Goal: Task Accomplishment & Management: Manage account settings

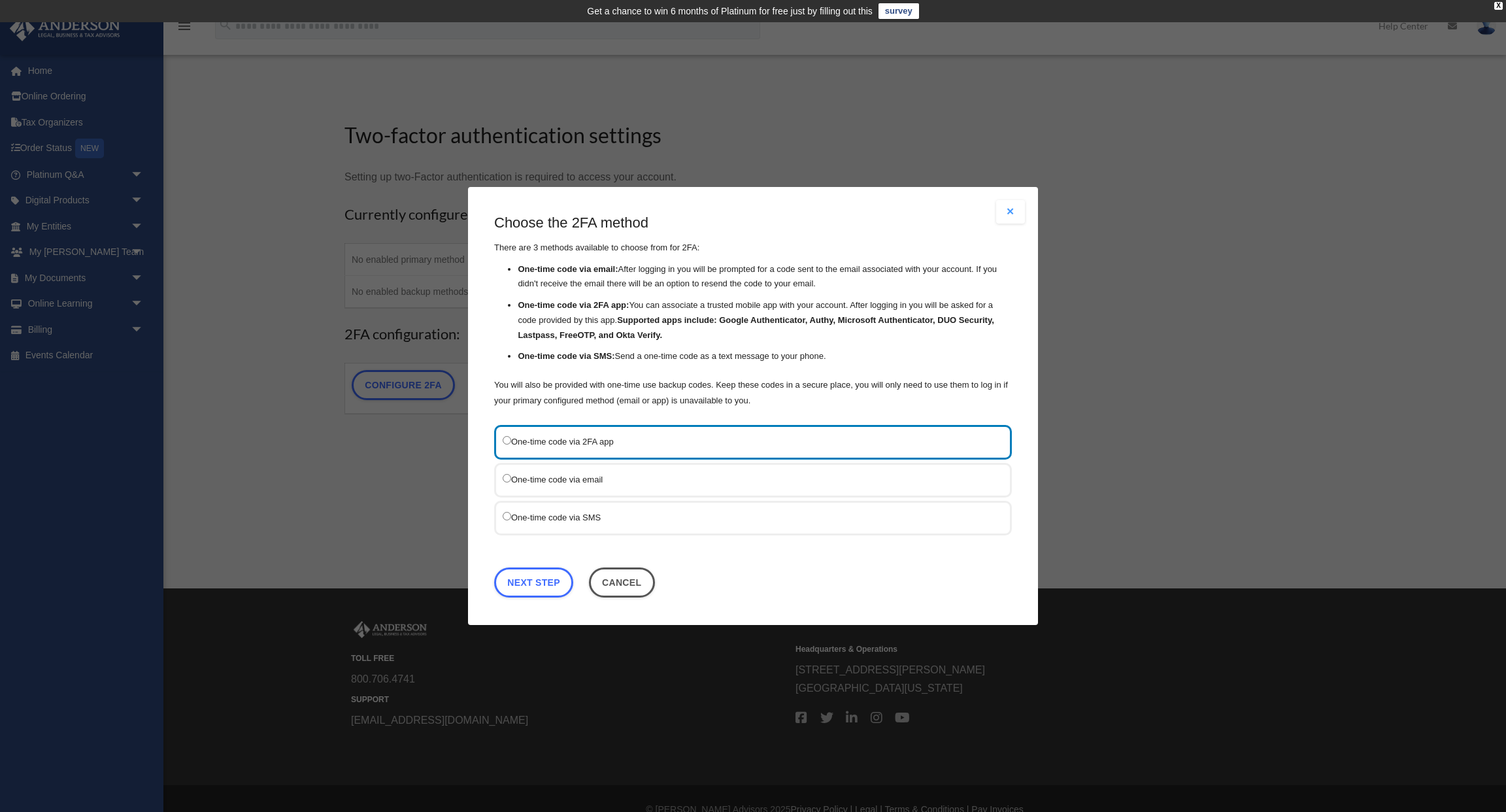
click at [596, 513] on label "One-time code via SMS" at bounding box center [747, 517] width 488 height 16
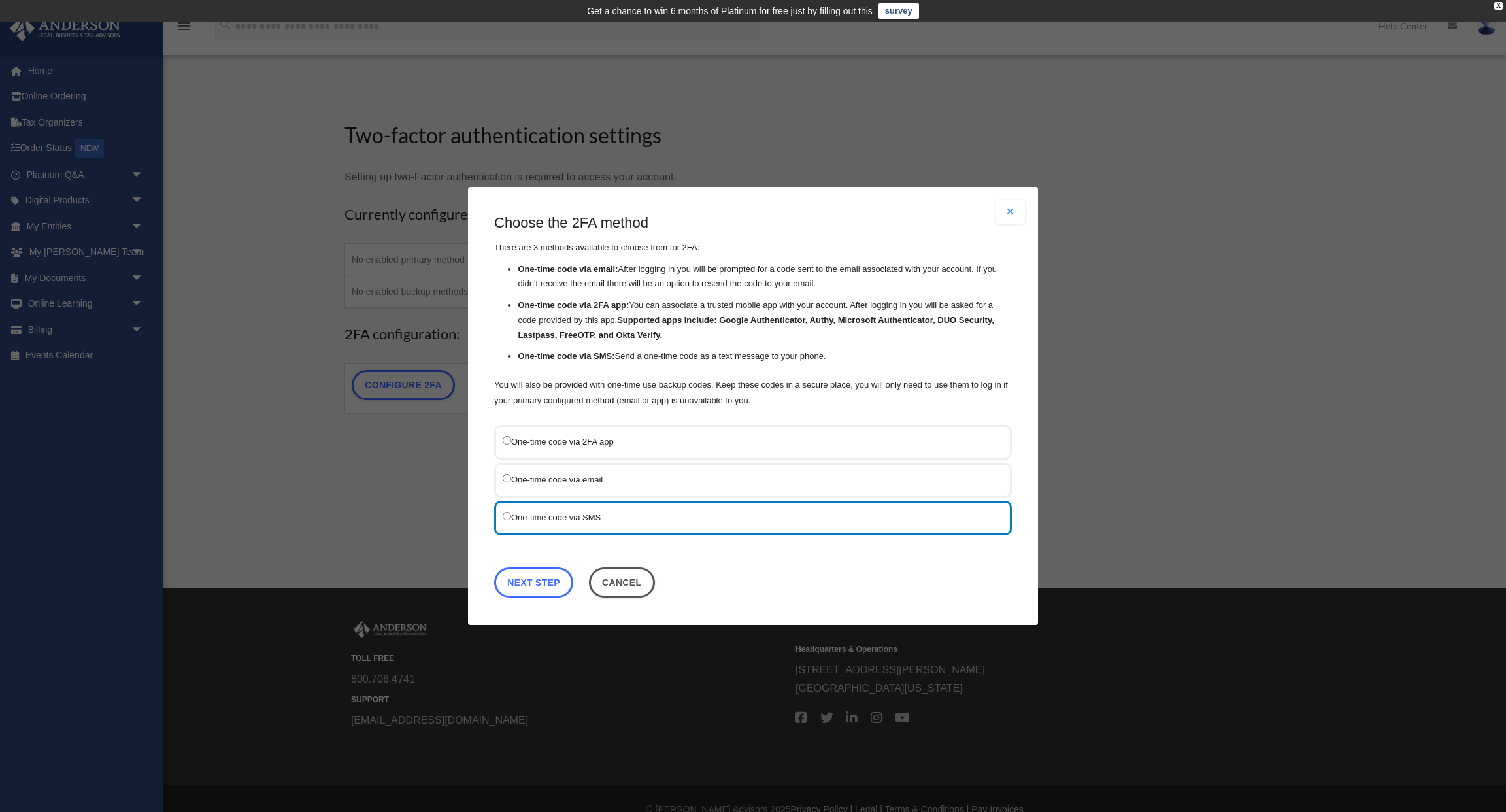
click at [526, 575] on link "Next Step" at bounding box center [534, 582] width 79 height 30
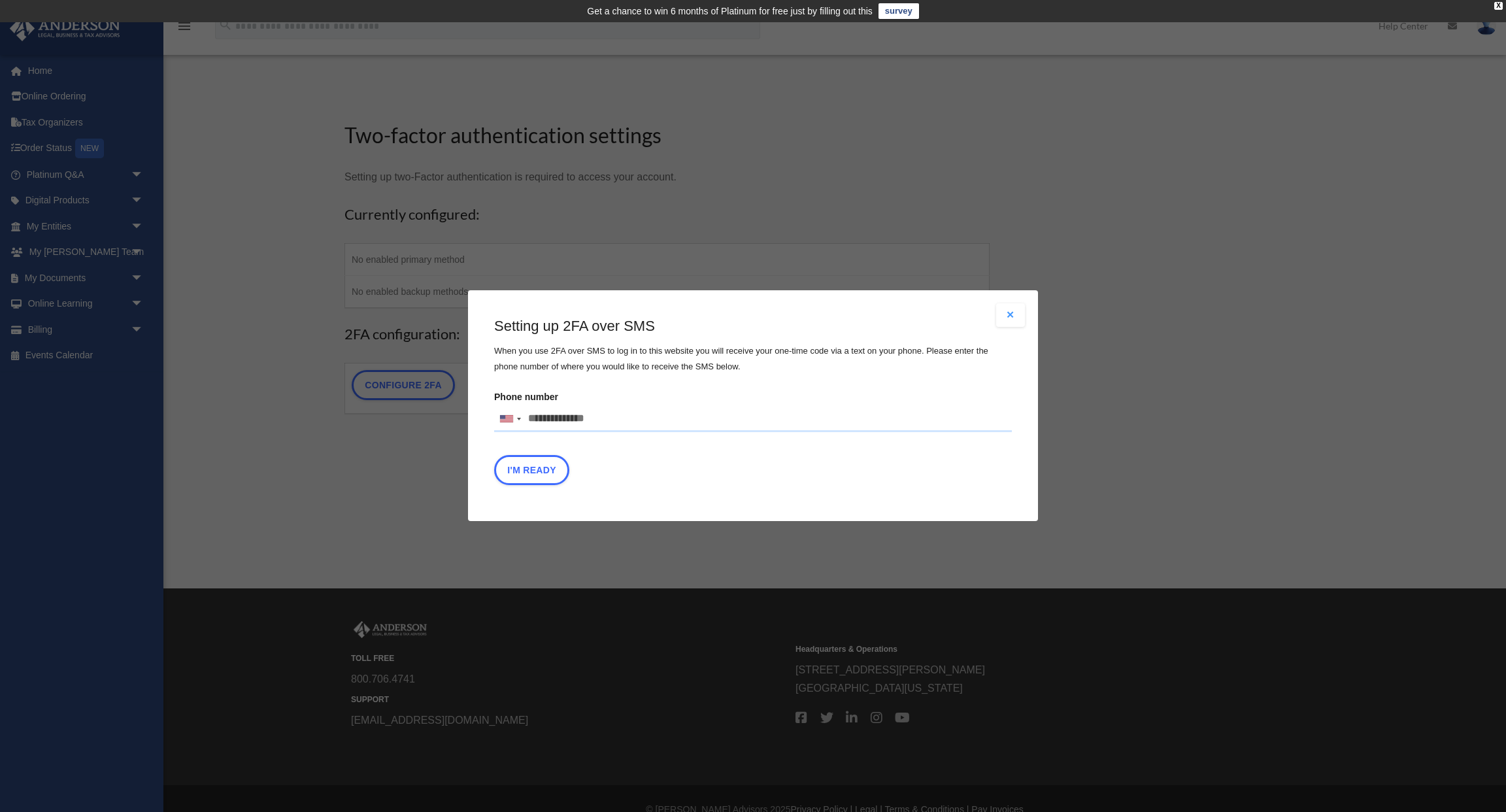
click at [569, 420] on input "Phone number United States +1 United Kingdom +44 Afghanistan (‫افغانستان‬‎) +93…" at bounding box center [753, 419] width 518 height 26
type input "**********"
click at [532, 471] on button "I'm Ready" at bounding box center [532, 471] width 76 height 30
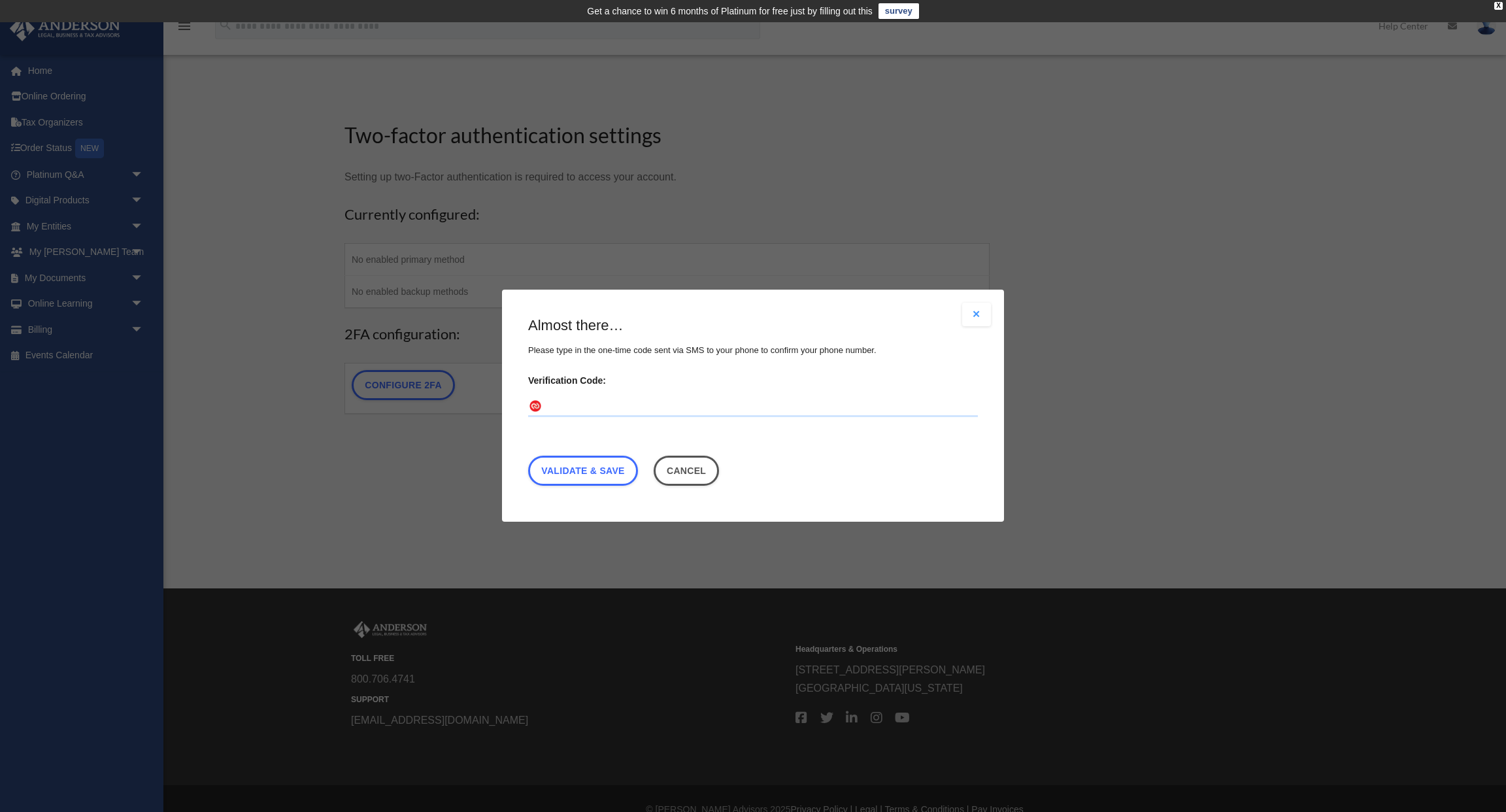
click at [764, 399] on input "Verification Code:" at bounding box center [752, 407] width 450 height 21
type input "******"
click at [570, 473] on link "Validate & Save" at bounding box center [583, 471] width 110 height 30
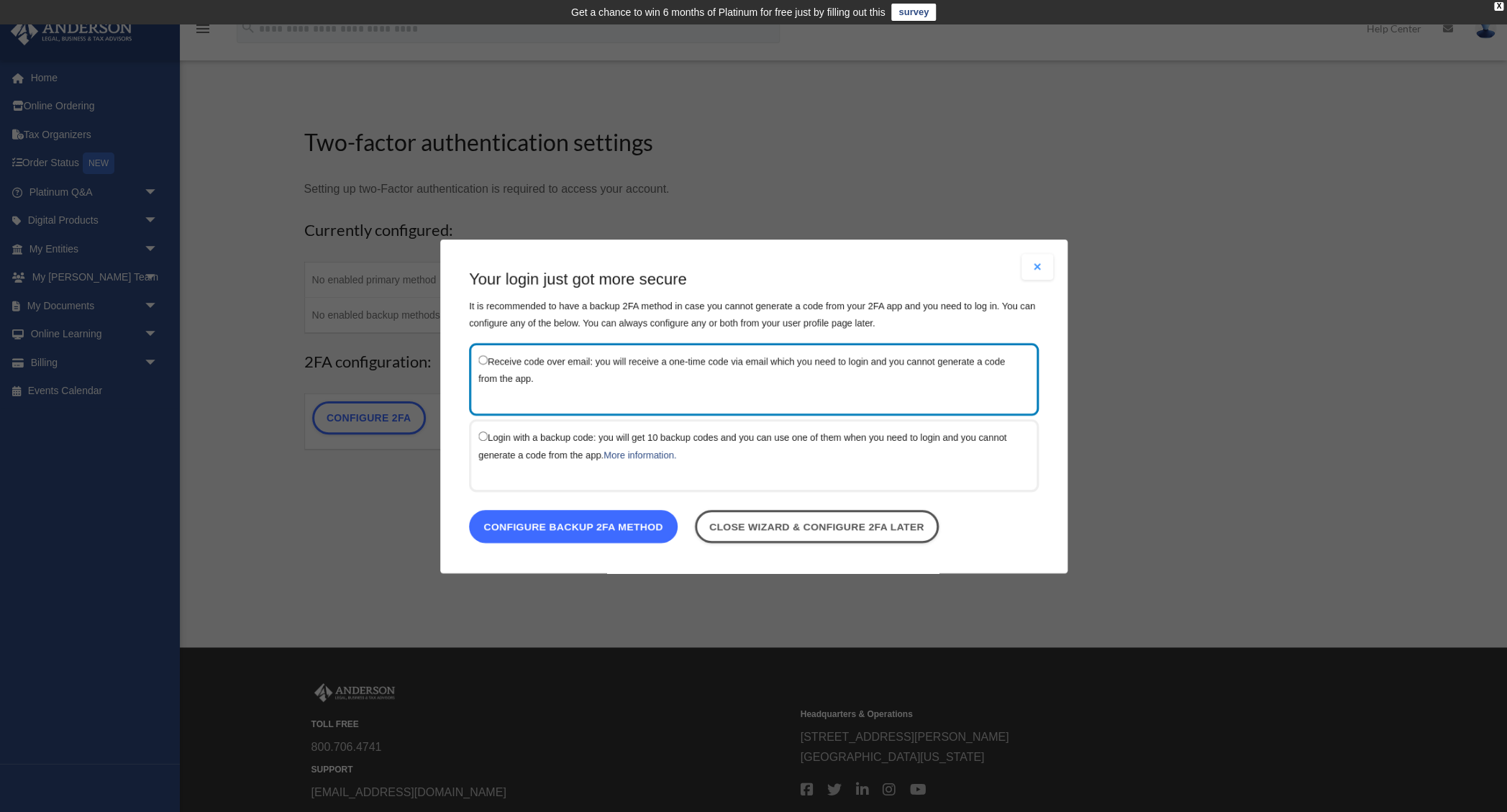
click at [616, 525] on link "Configure backup 2FA method" at bounding box center [573, 526] width 209 height 33
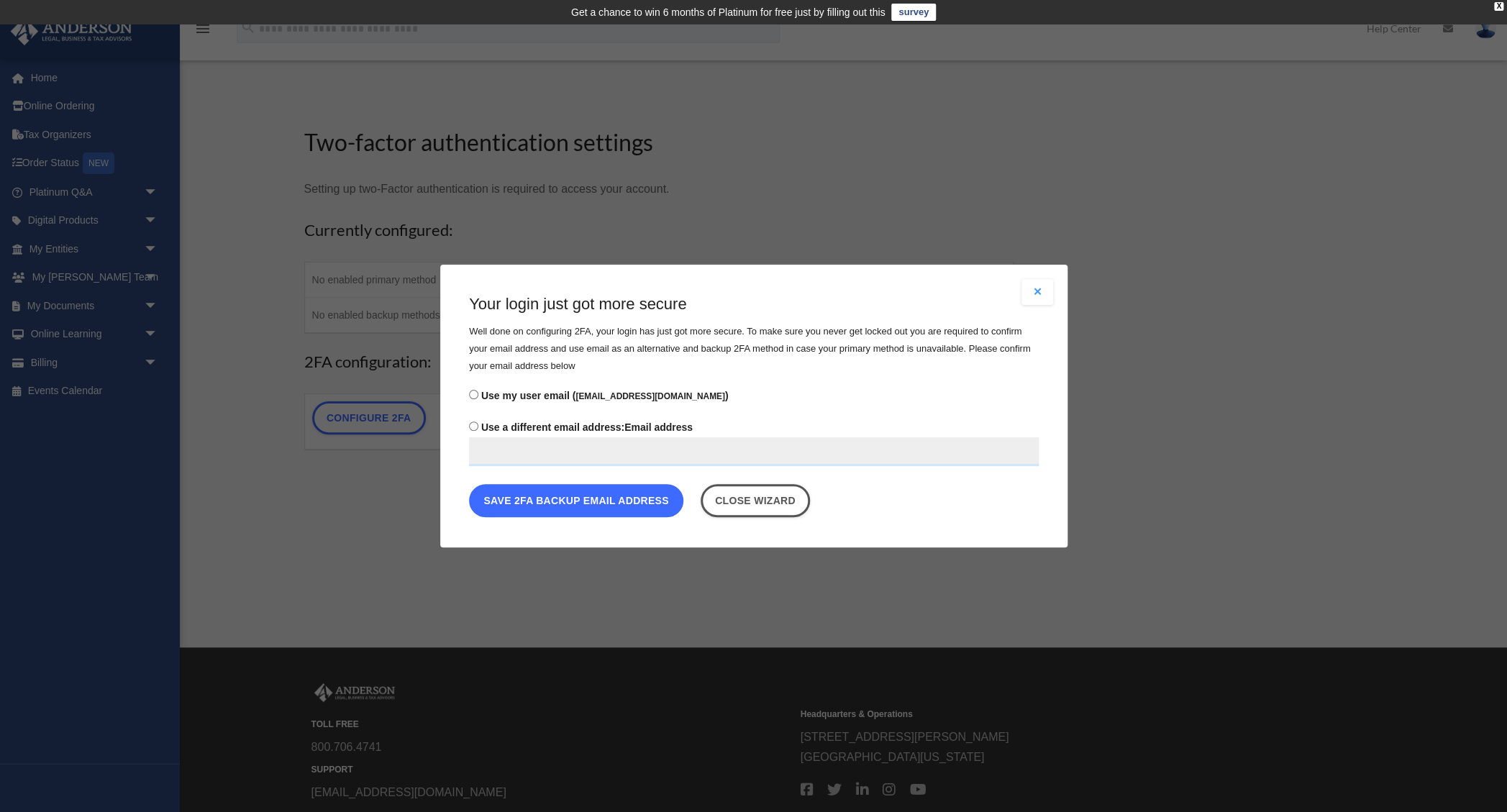
click at [619, 507] on button "Save 2FA backup email address" at bounding box center [576, 501] width 214 height 33
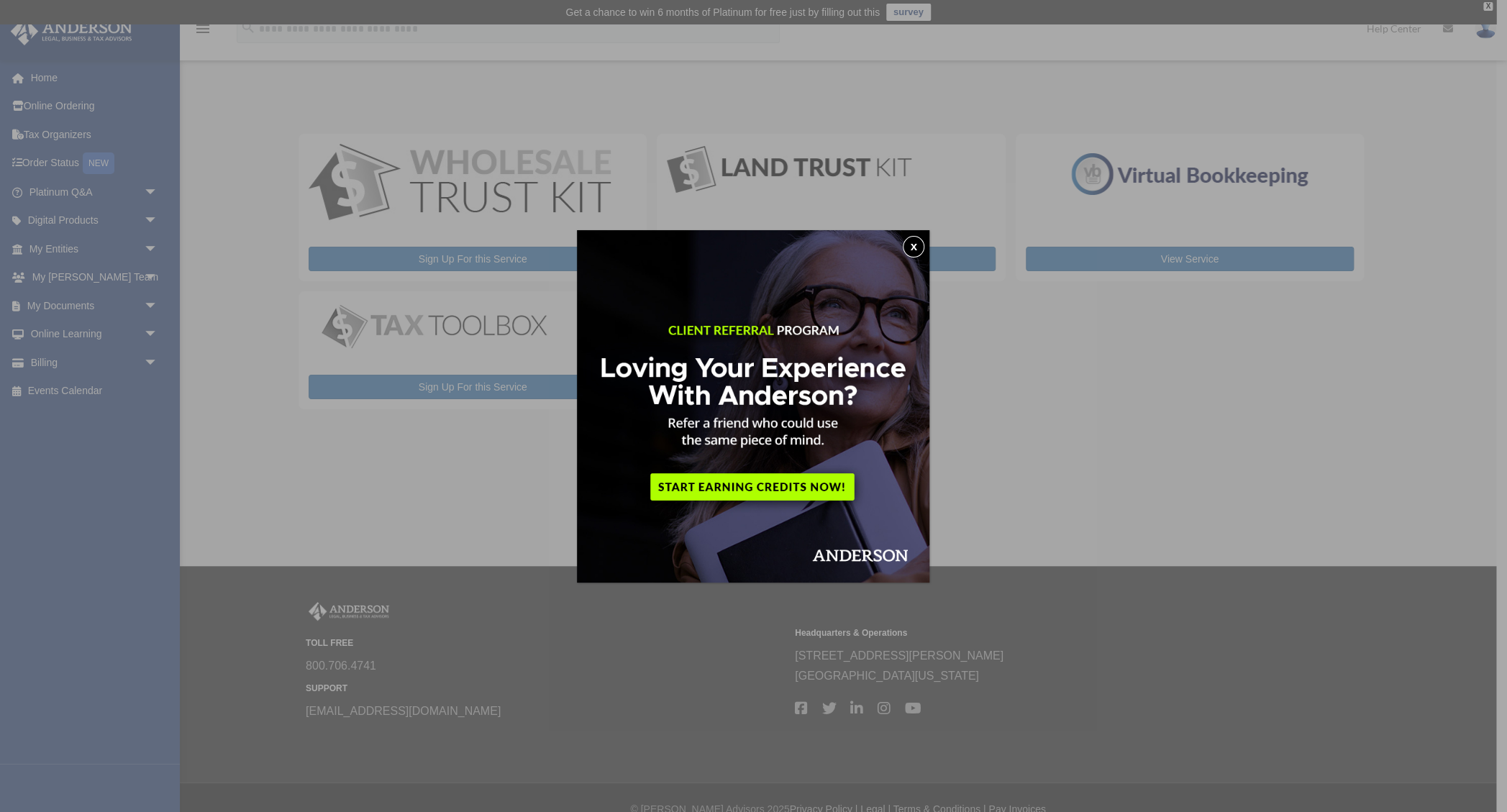
click at [918, 243] on button "x" at bounding box center [914, 247] width 22 height 22
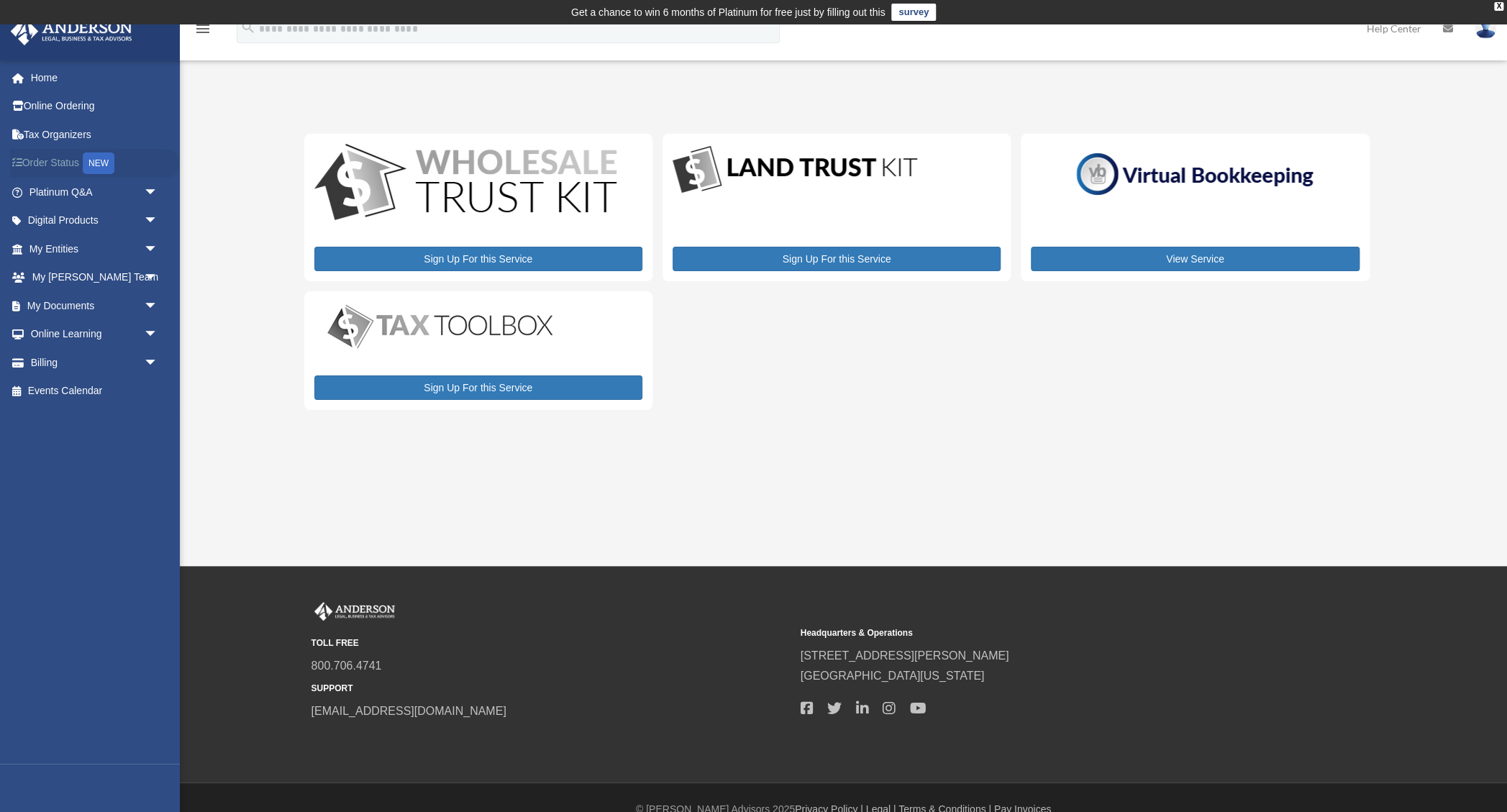
click at [67, 168] on link "Order Status NEW" at bounding box center [95, 164] width 170 height 30
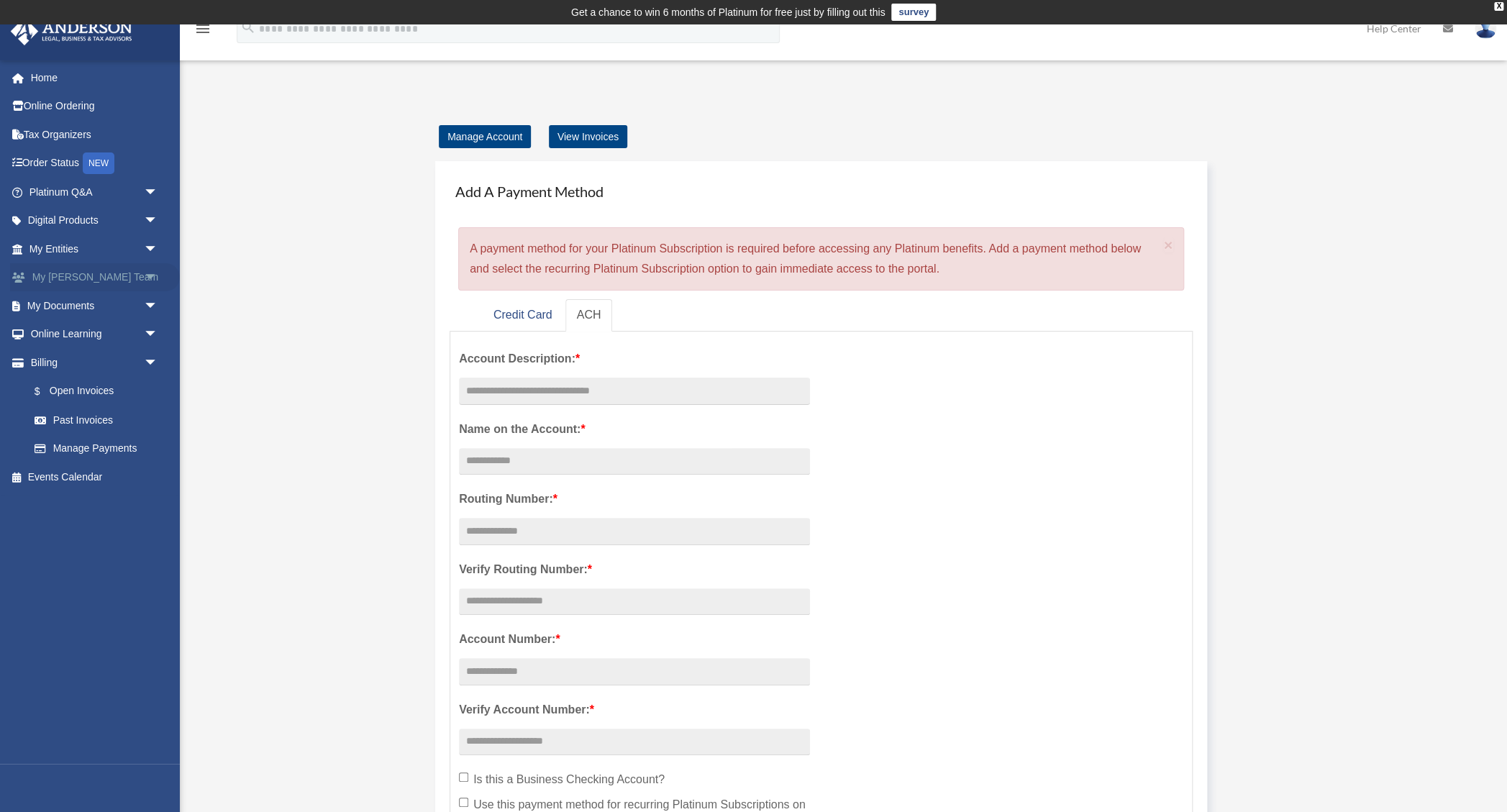
click at [153, 274] on span "arrow_drop_down" at bounding box center [158, 278] width 29 height 30
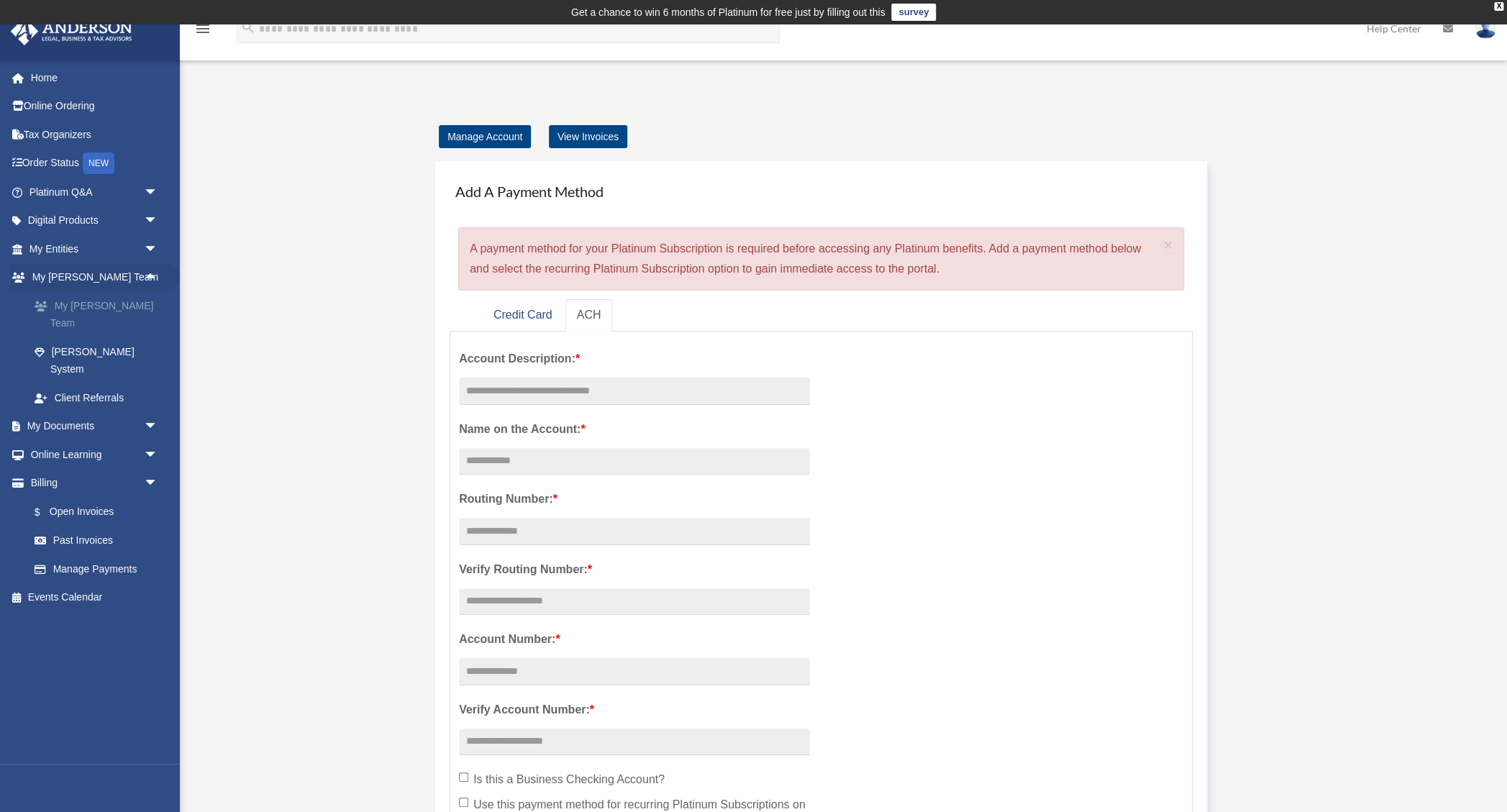
click at [134, 306] on link "My [PERSON_NAME] Team" at bounding box center [100, 314] width 160 height 46
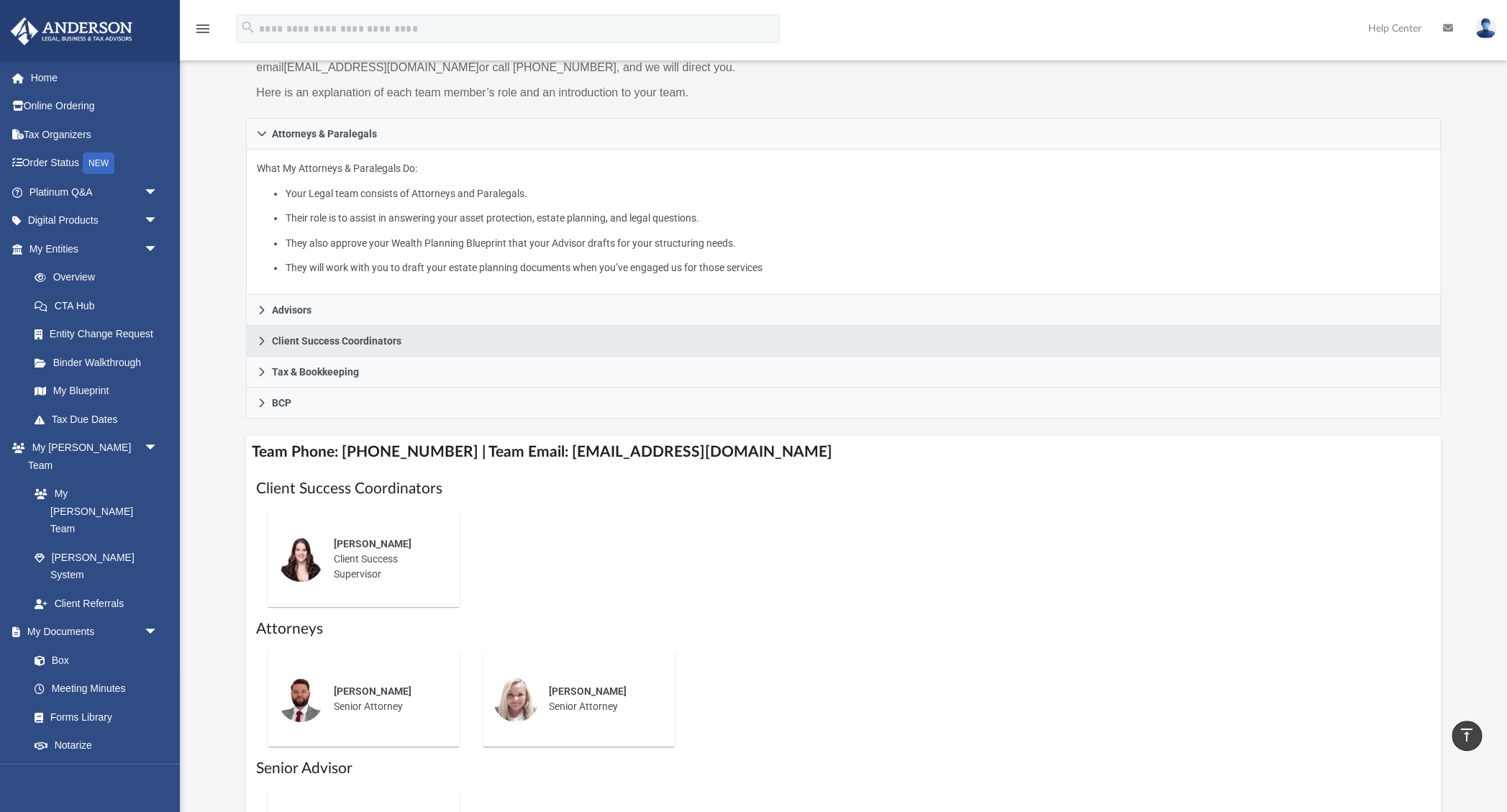
scroll to position [188, 0]
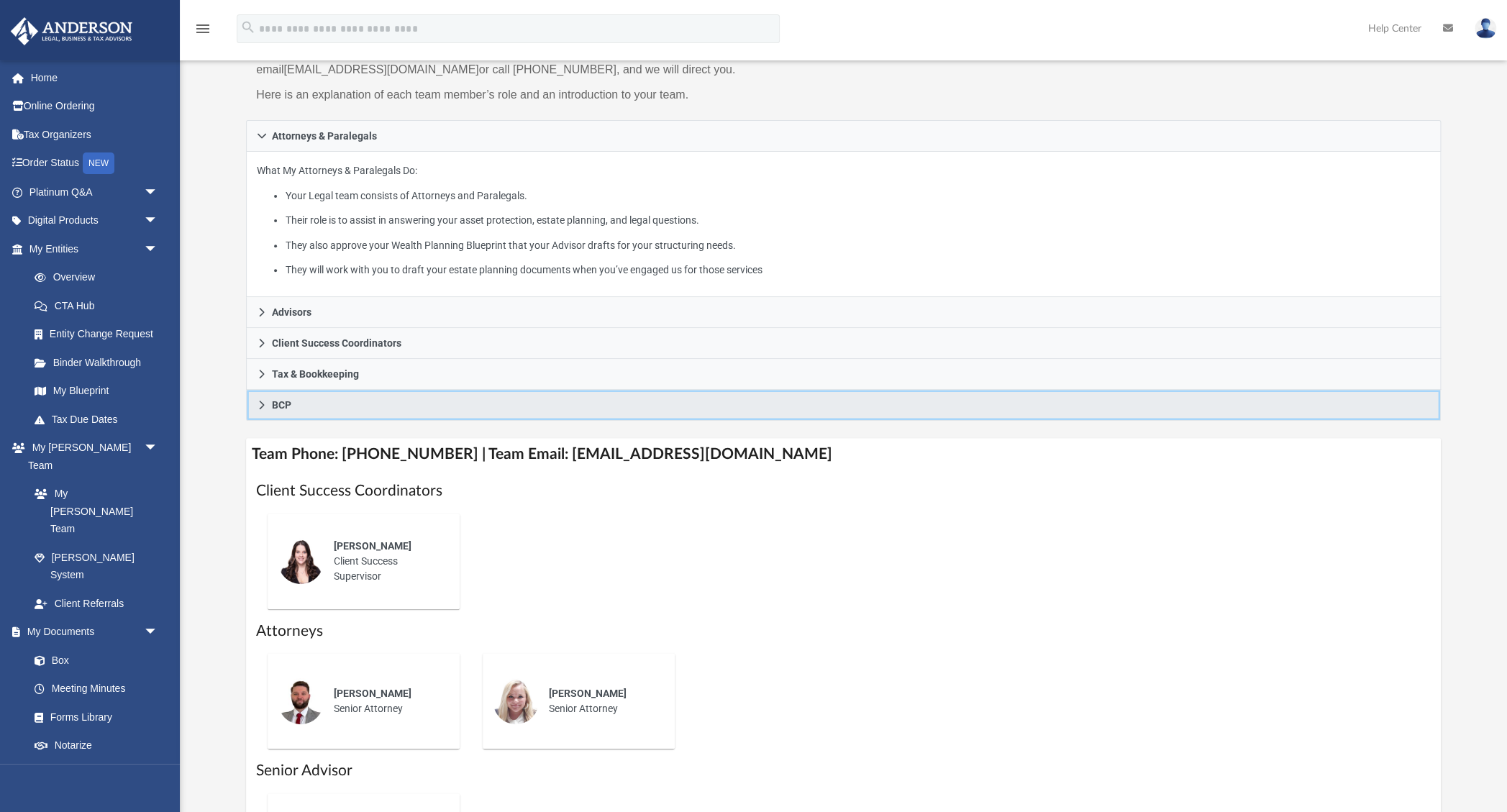
click at [260, 404] on icon at bounding box center [262, 404] width 10 height 10
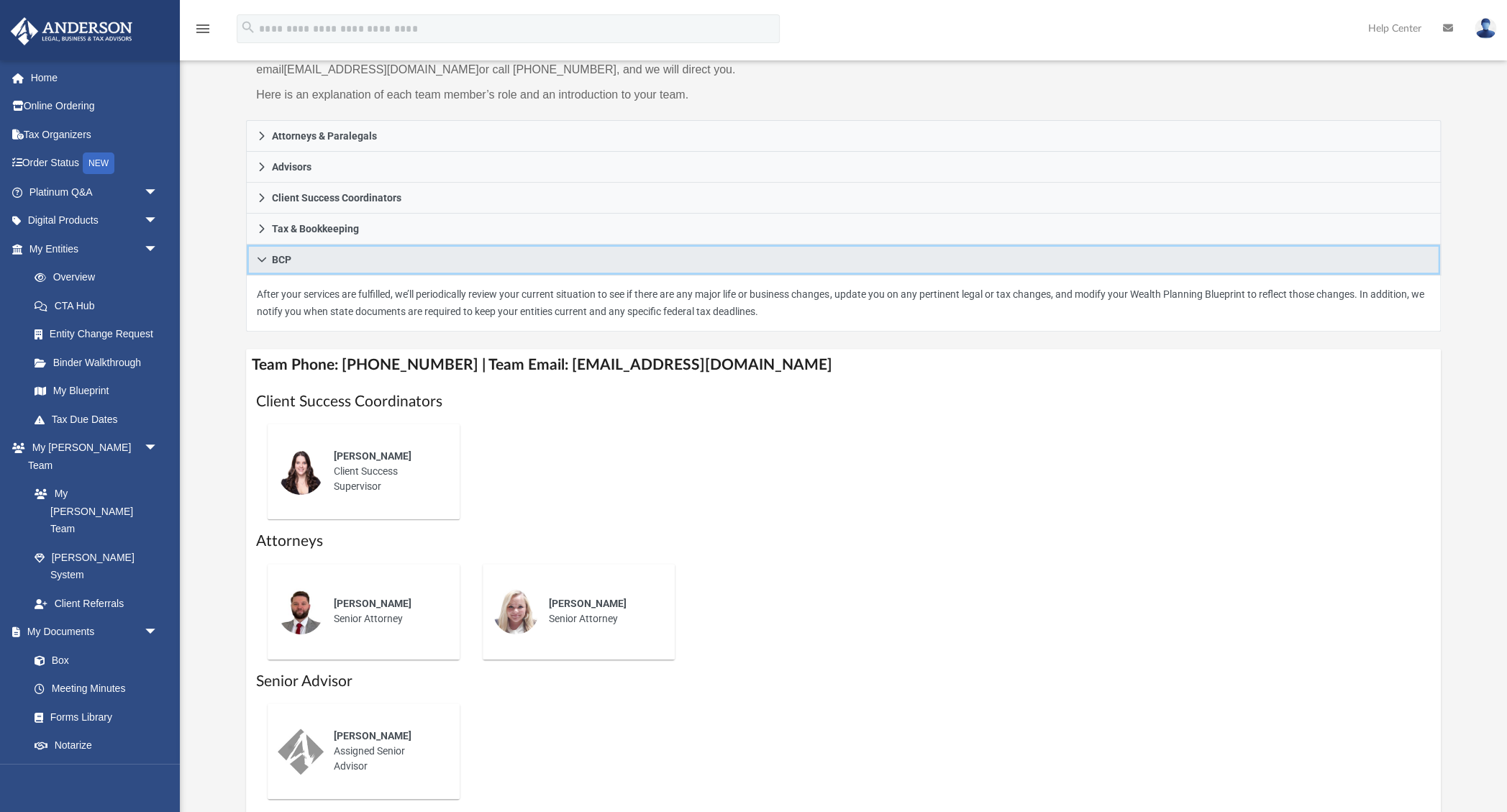
click at [259, 255] on icon at bounding box center [262, 259] width 10 height 10
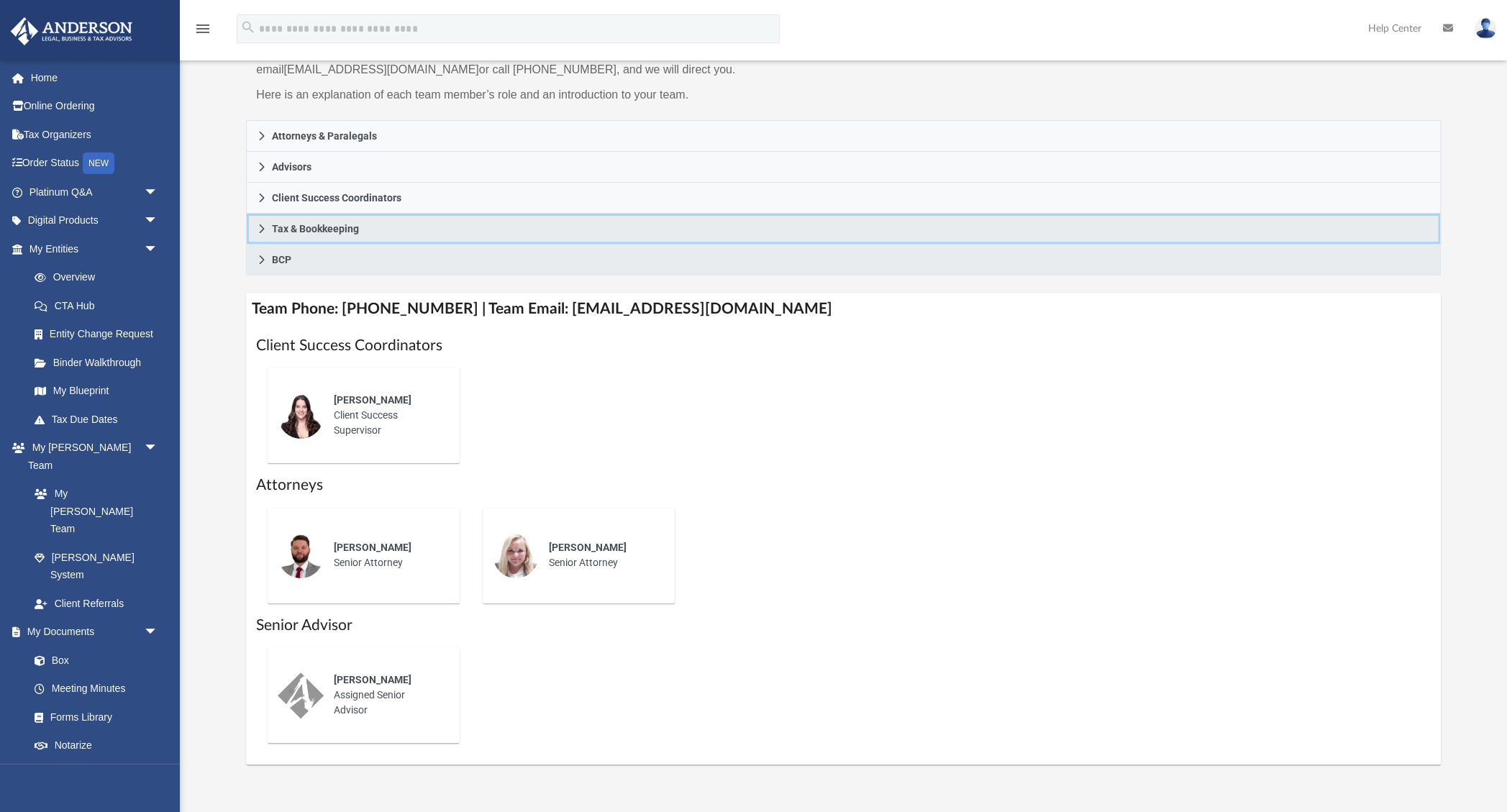
click at [260, 227] on icon at bounding box center [262, 228] width 10 height 10
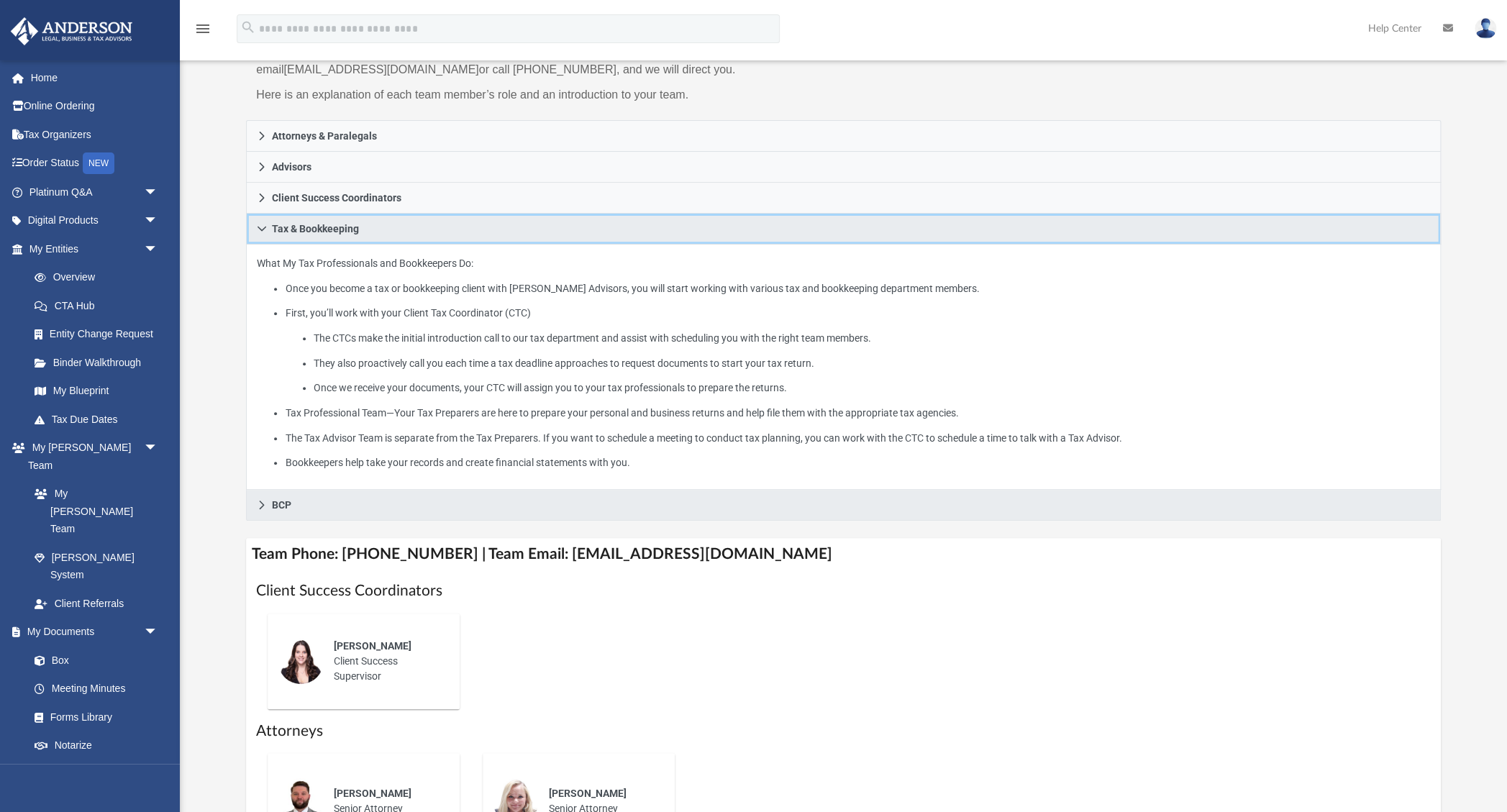
click at [260, 227] on icon at bounding box center [262, 228] width 9 height 5
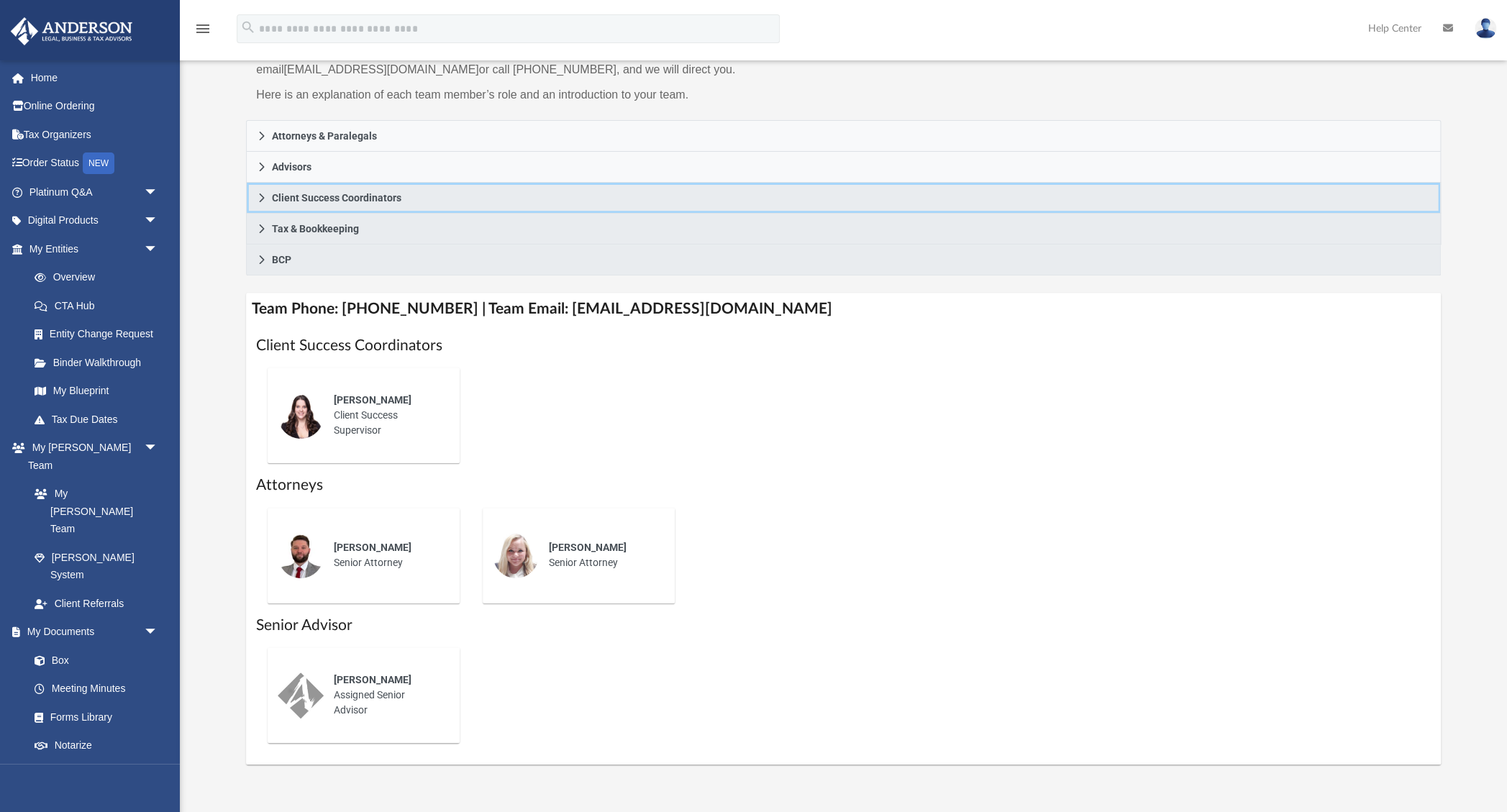
click at [264, 203] on link "Client Success Coordinators" at bounding box center [844, 198] width 1195 height 31
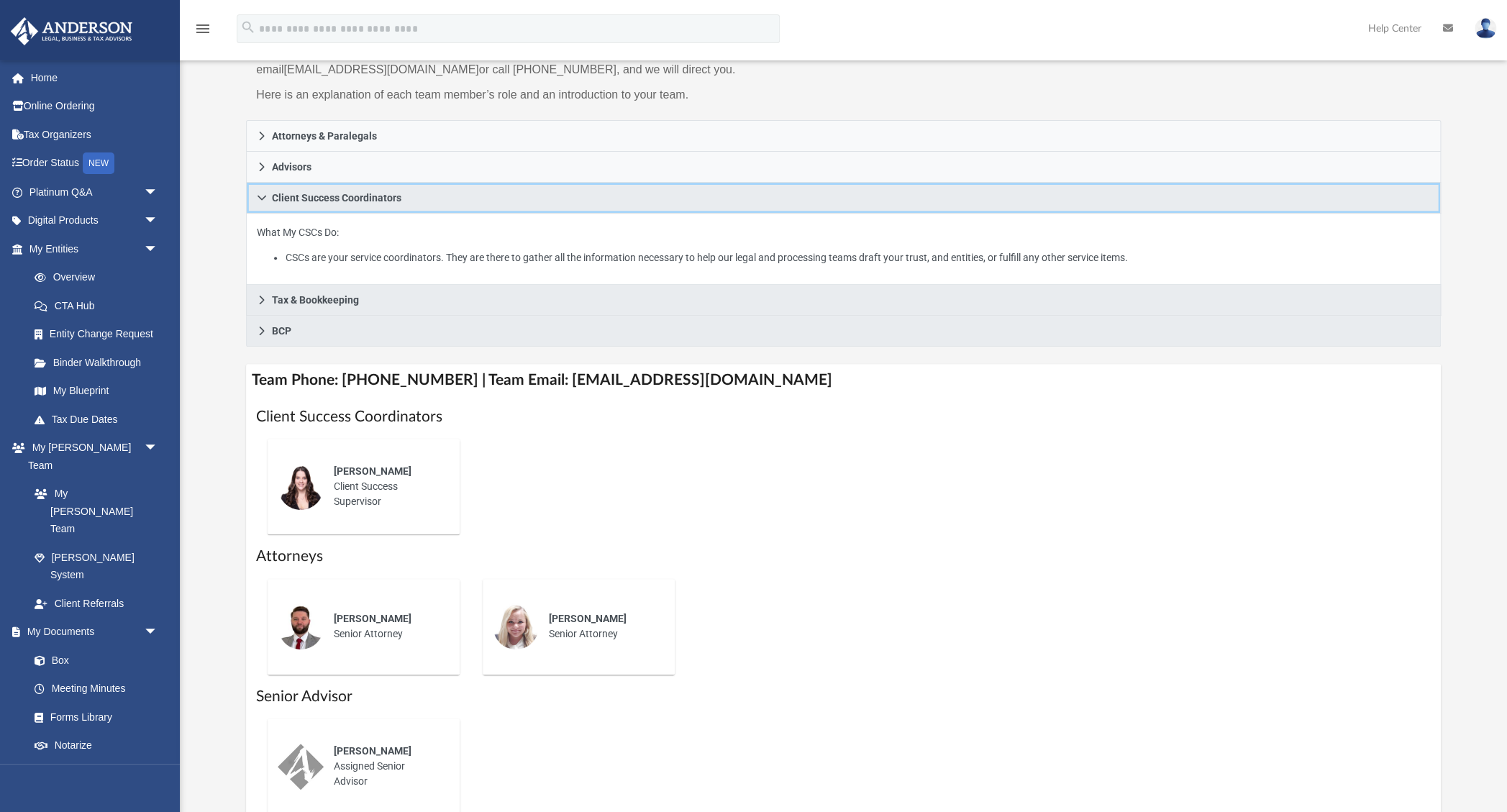
click at [264, 203] on link "Client Success Coordinators" at bounding box center [844, 198] width 1195 height 31
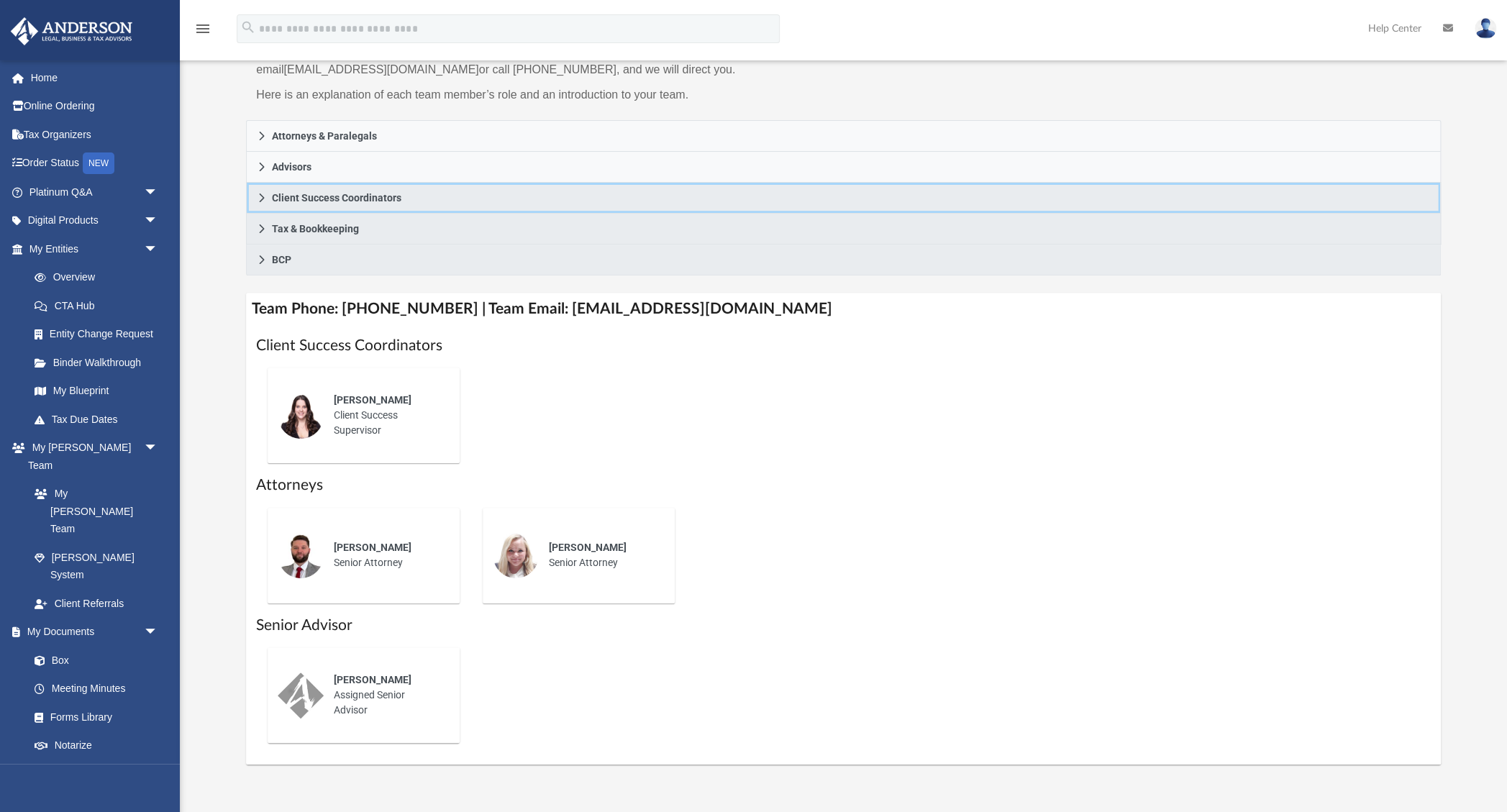
scroll to position [187, 0]
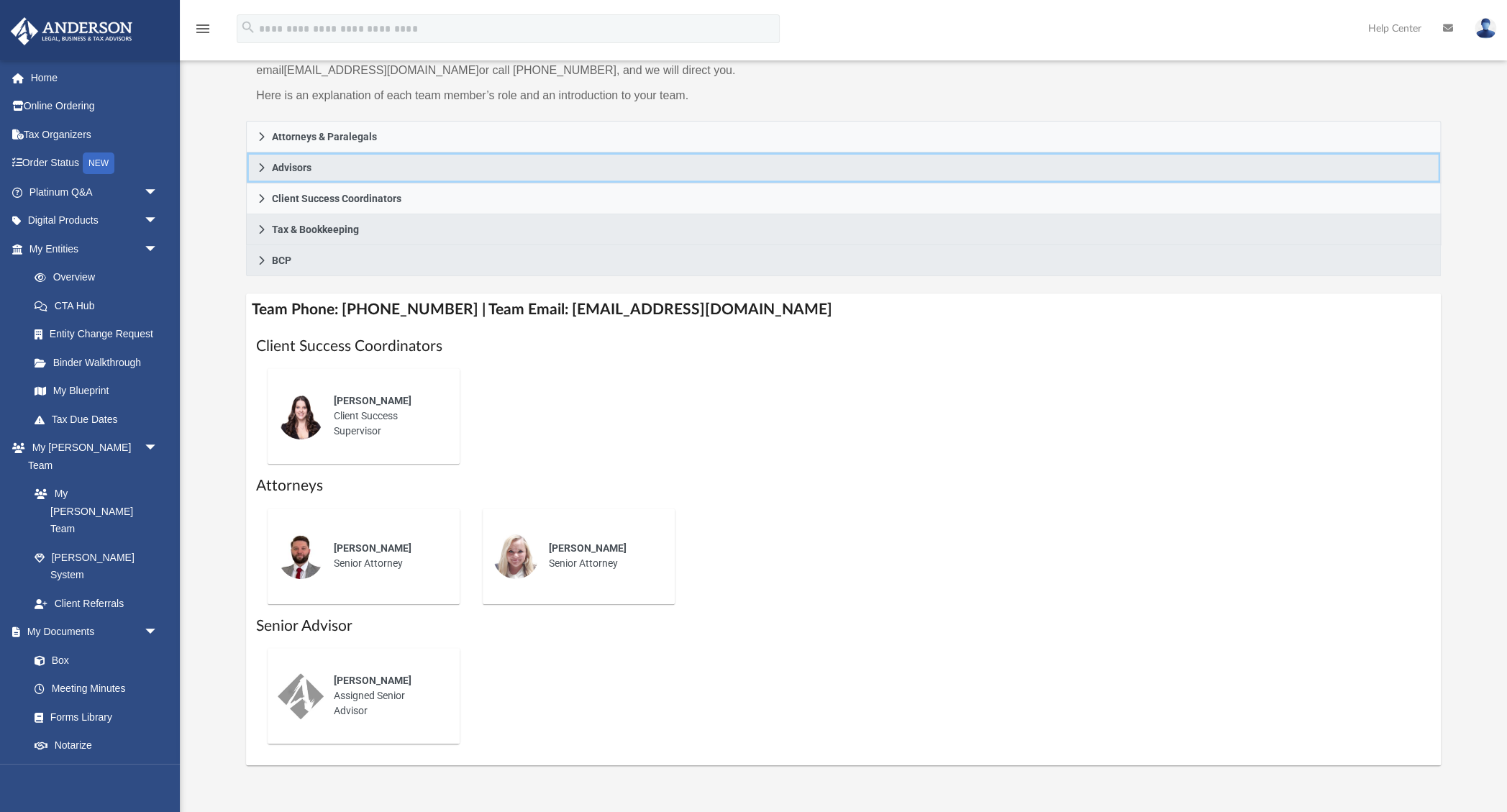
click at [261, 169] on icon at bounding box center [262, 167] width 5 height 9
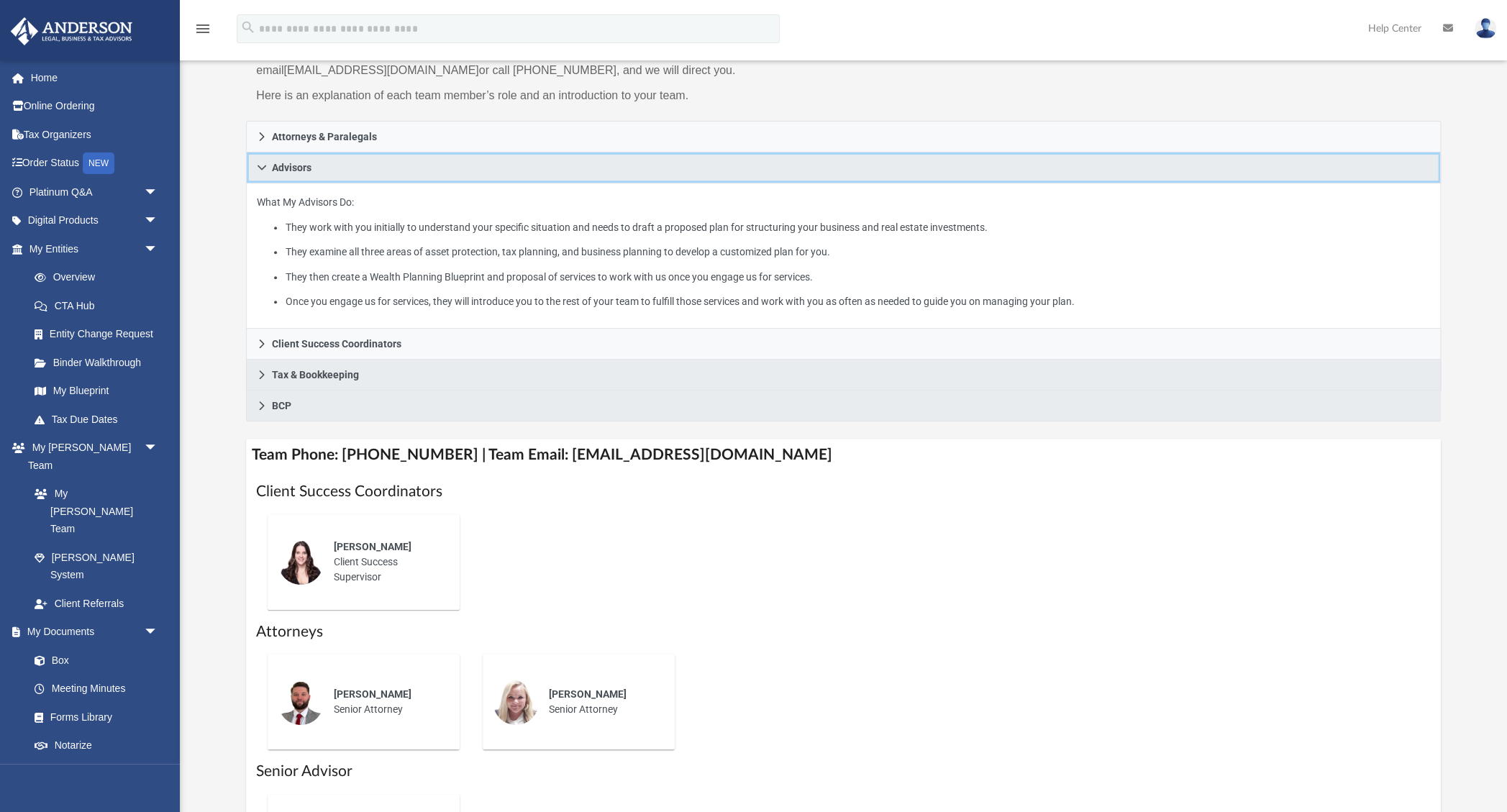
click at [261, 169] on icon at bounding box center [262, 167] width 10 height 10
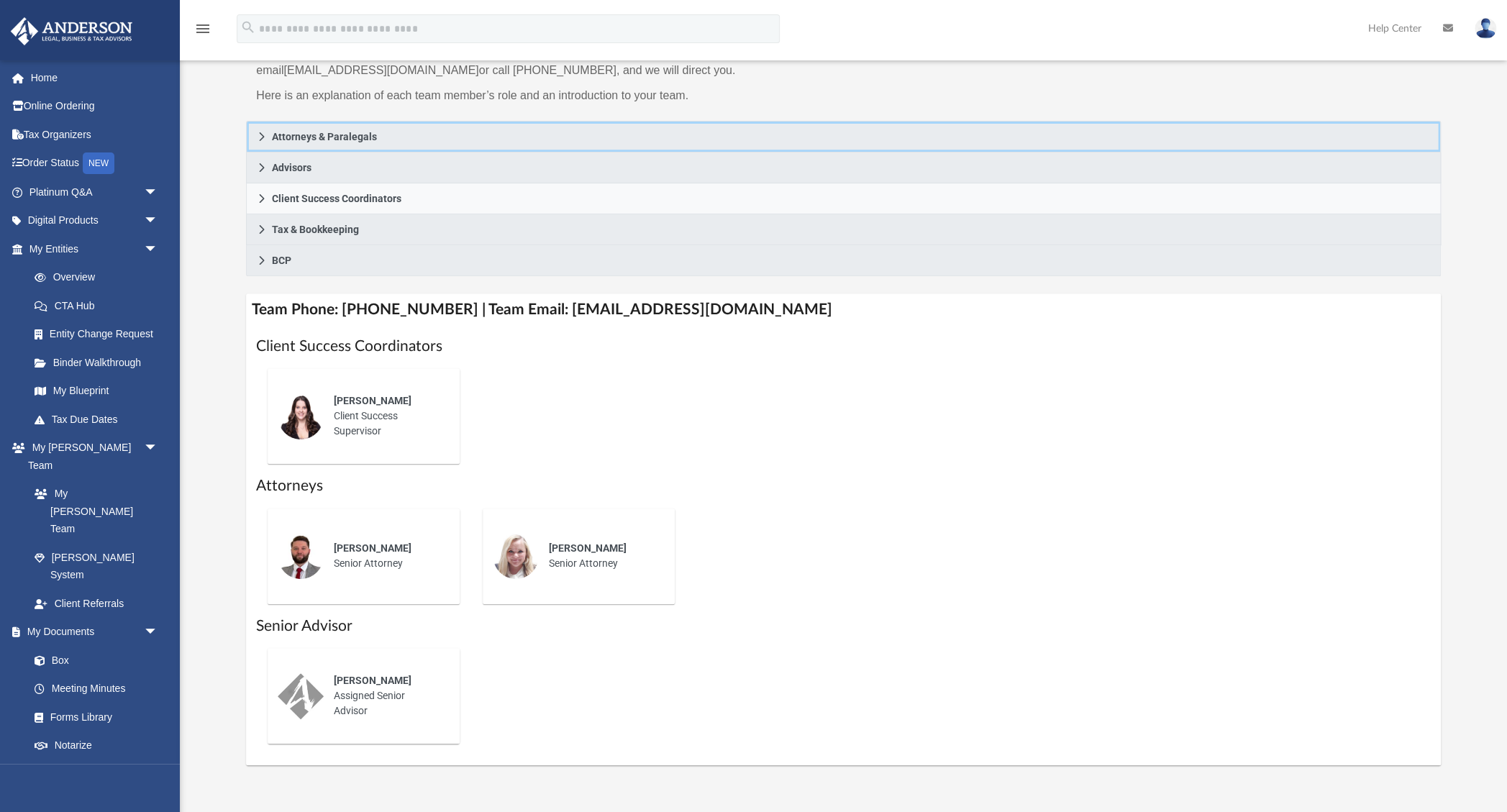
click at [265, 136] on icon at bounding box center [262, 136] width 10 height 10
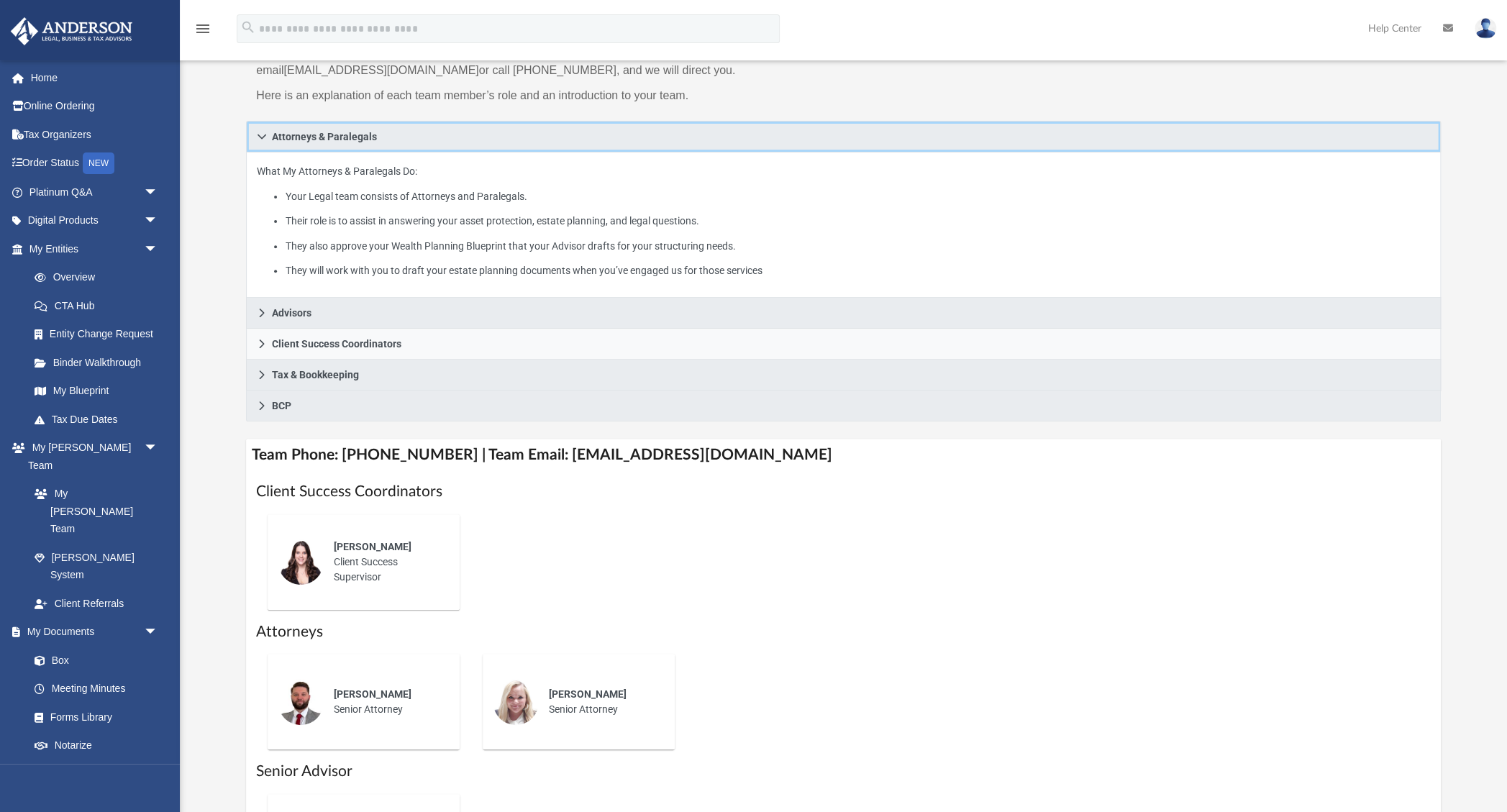
click at [265, 136] on icon at bounding box center [262, 136] width 10 height 10
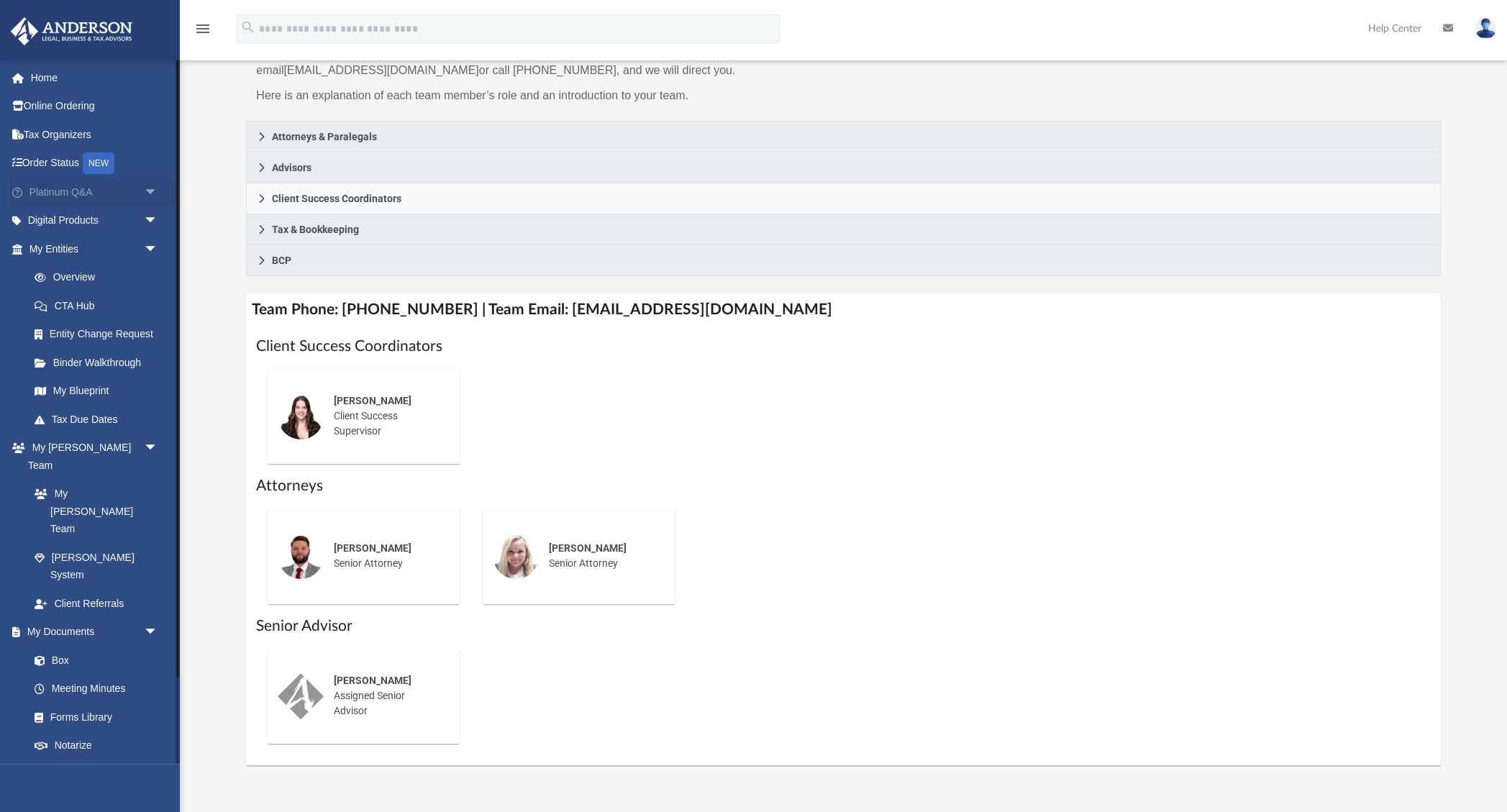
click at [149, 190] on span "arrow_drop_down" at bounding box center [158, 193] width 29 height 30
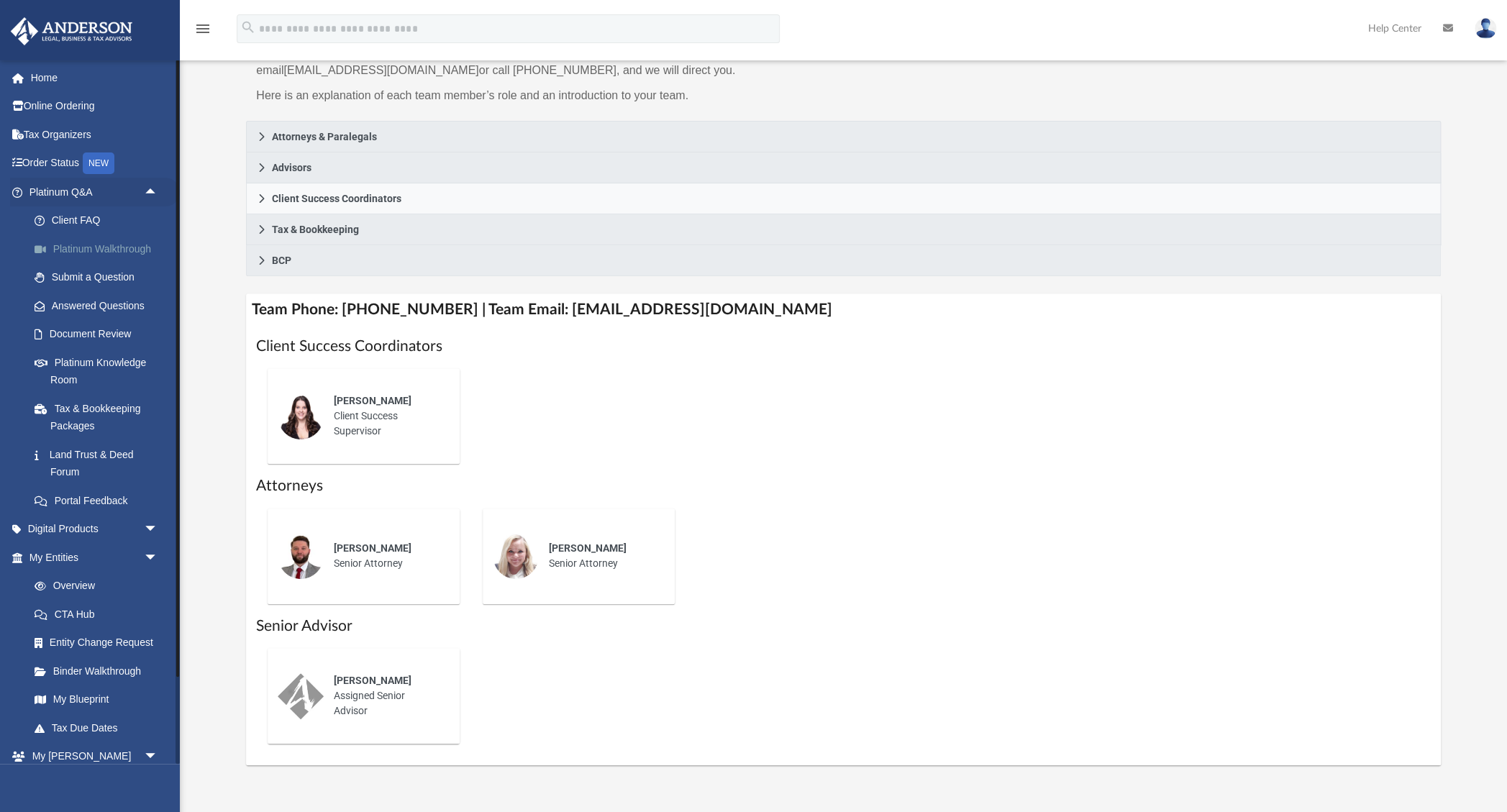
click at [103, 247] on link "Platinum Walkthrough" at bounding box center [100, 248] width 160 height 29
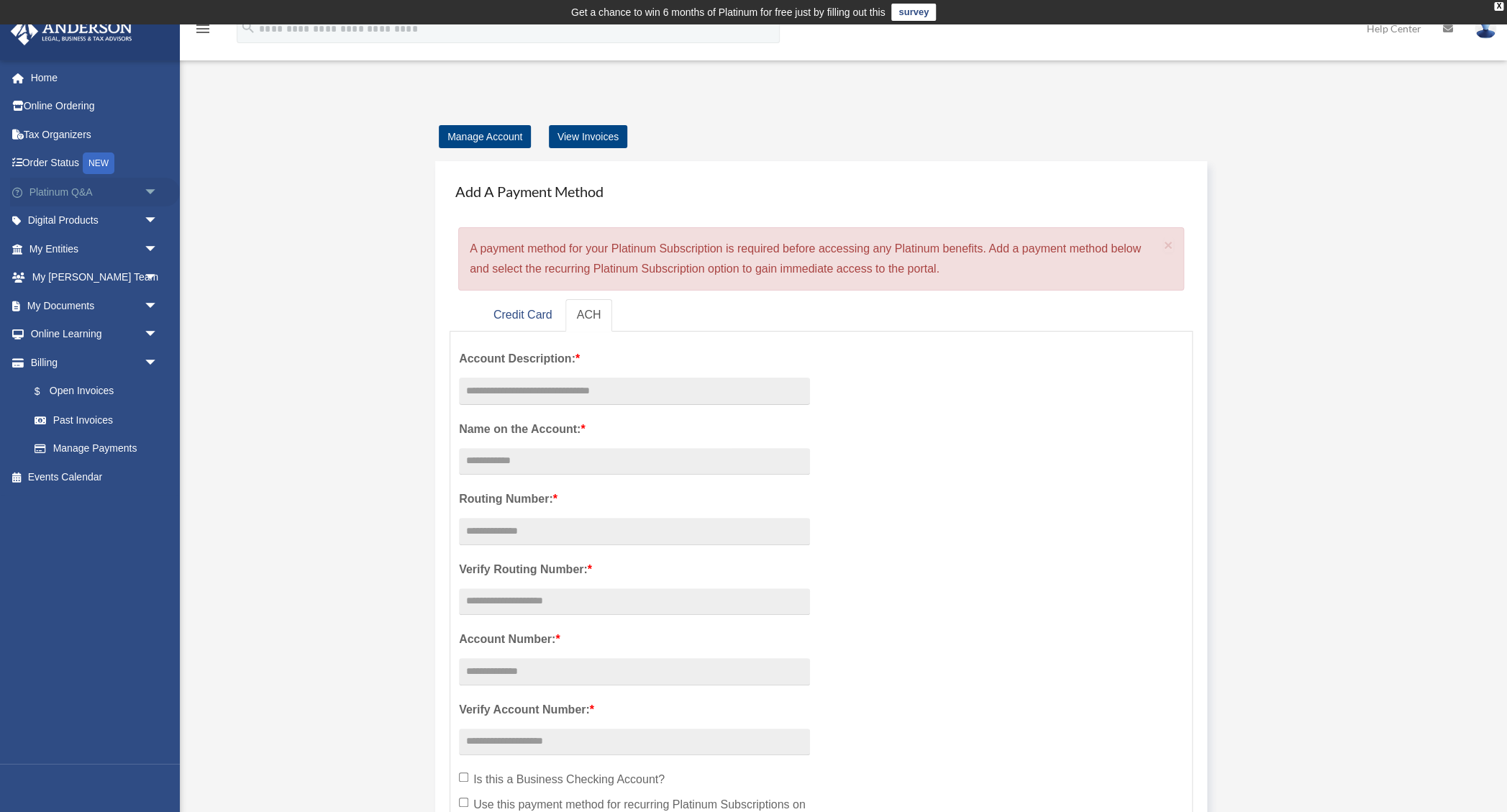
click at [115, 196] on link "Platinum Q&A arrow_drop_down" at bounding box center [95, 192] width 170 height 29
click at [152, 192] on span "arrow_drop_down" at bounding box center [158, 193] width 29 height 30
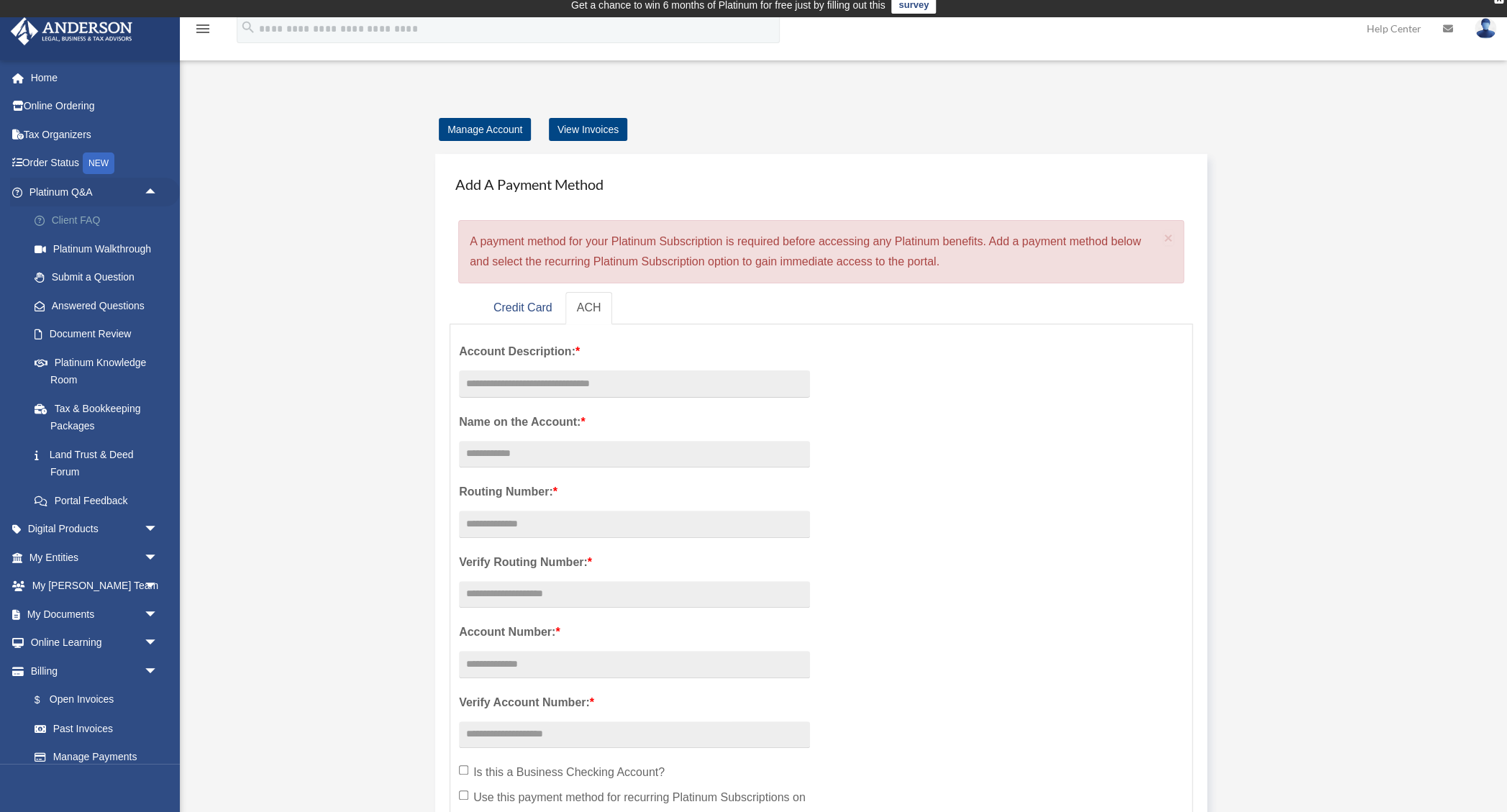
click at [74, 219] on link "Client FAQ" at bounding box center [100, 220] width 160 height 29
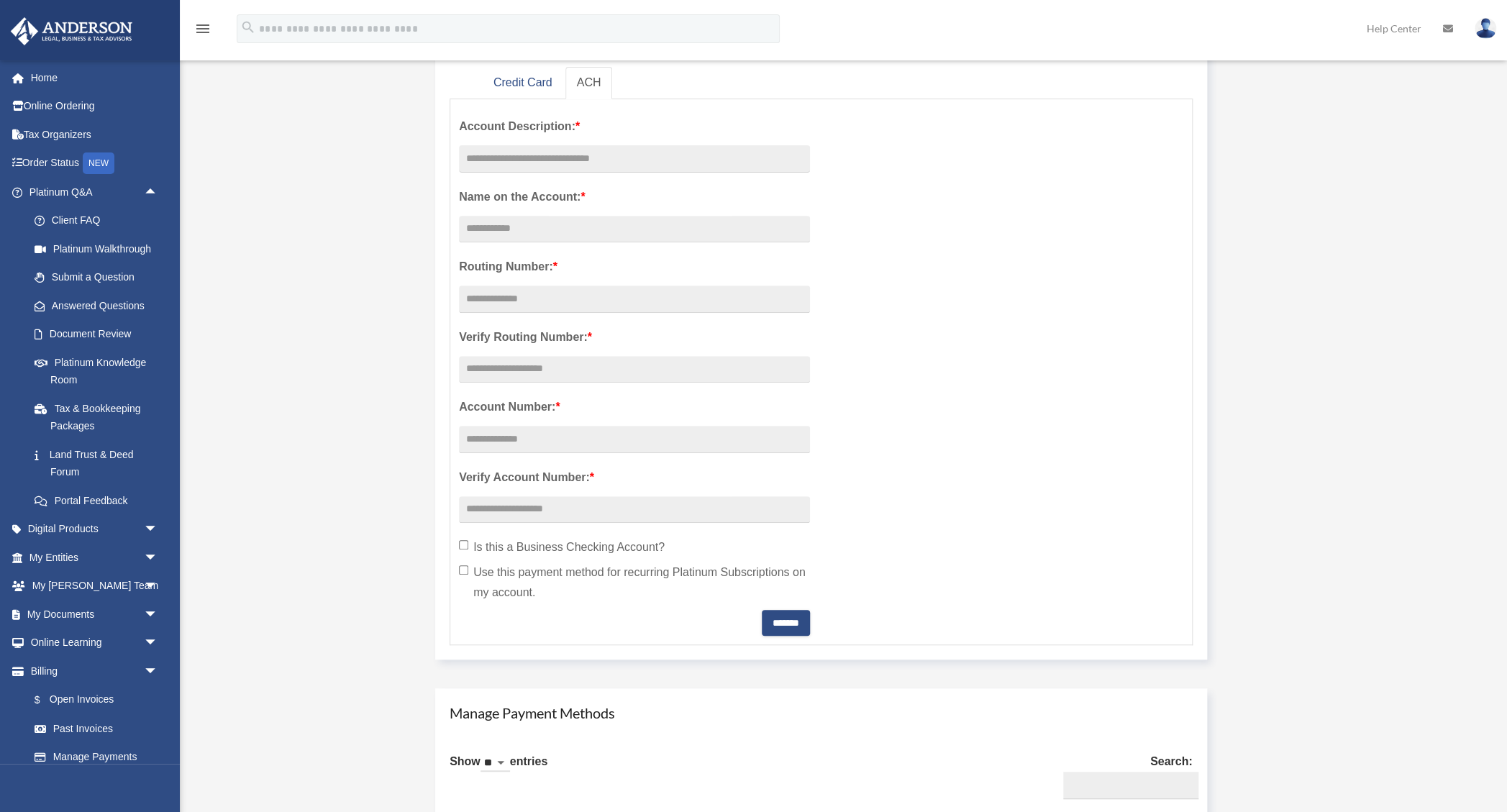
scroll to position [235, 0]
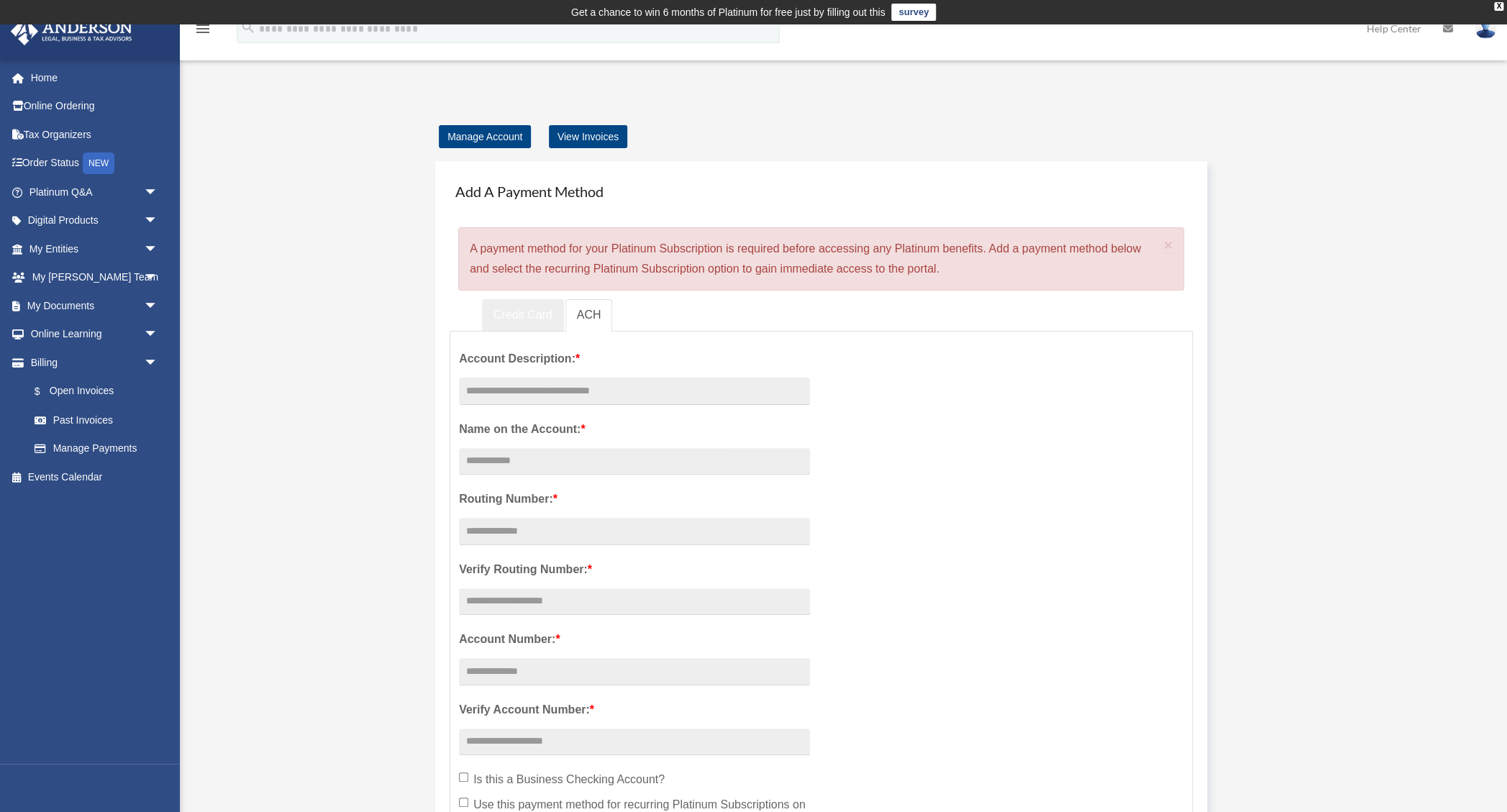
click at [494, 315] on link "Credit Card" at bounding box center [523, 315] width 82 height 32
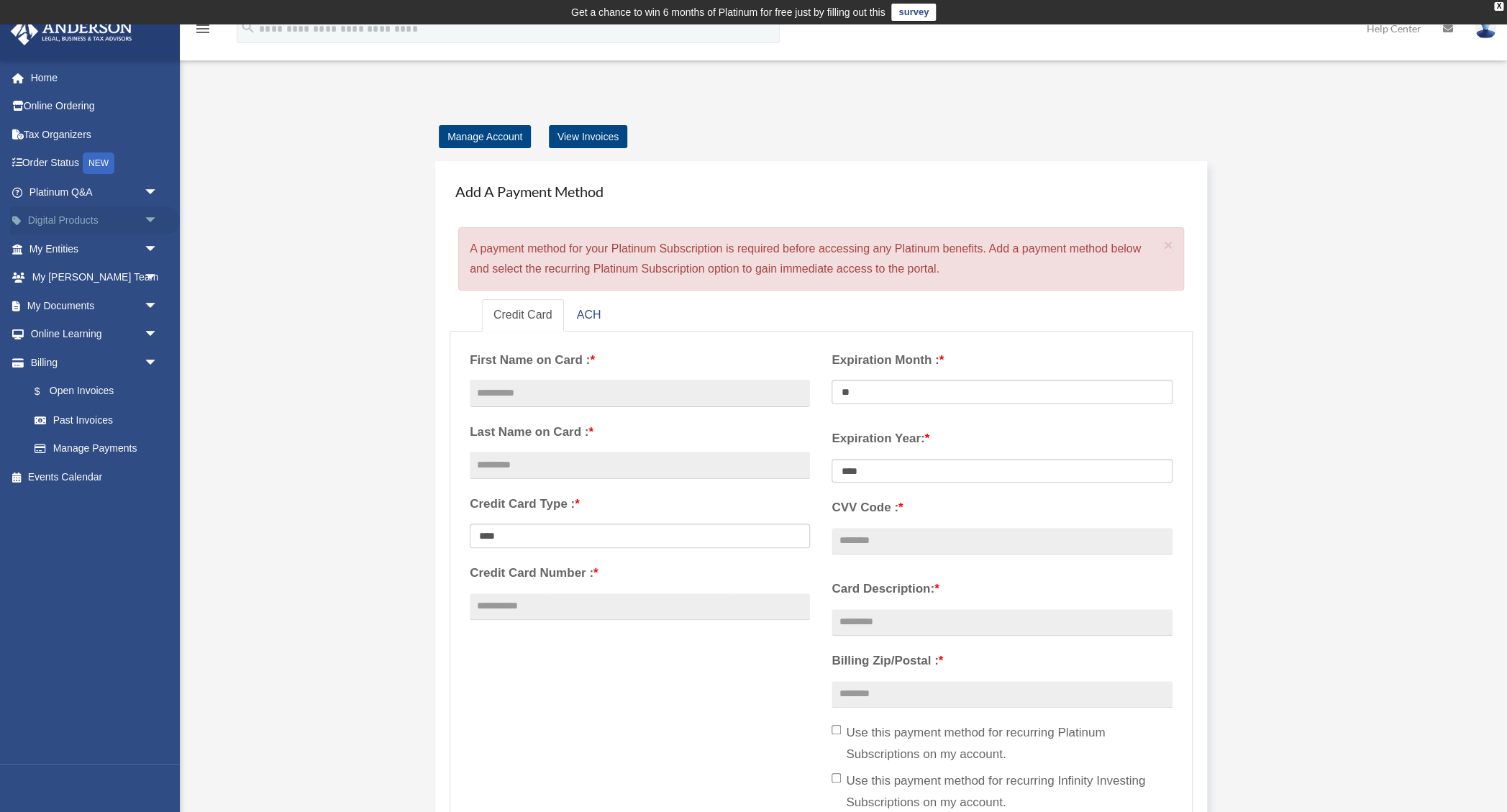
click at [151, 223] on span "arrow_drop_down" at bounding box center [158, 221] width 29 height 30
